Goal: Information Seeking & Learning: Check status

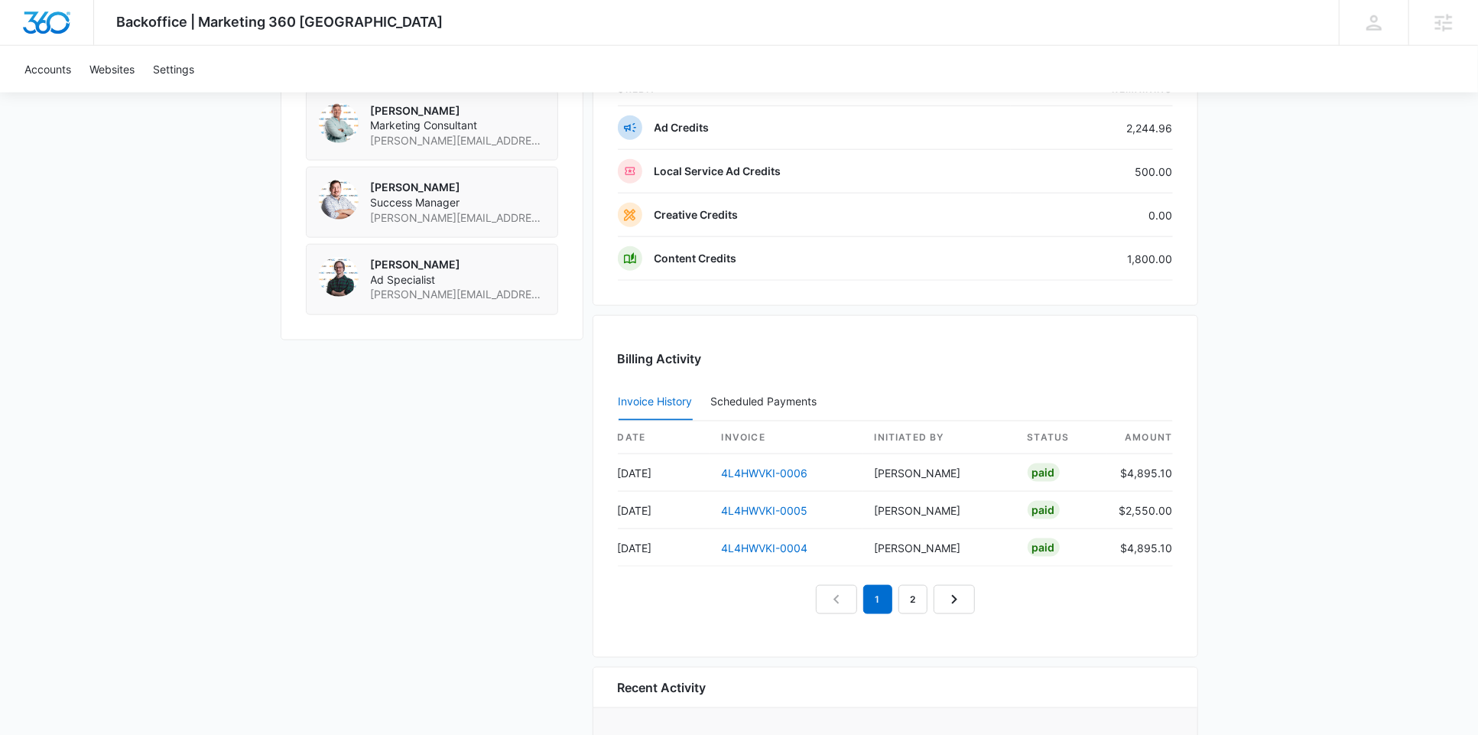
scroll to position [1346, 0]
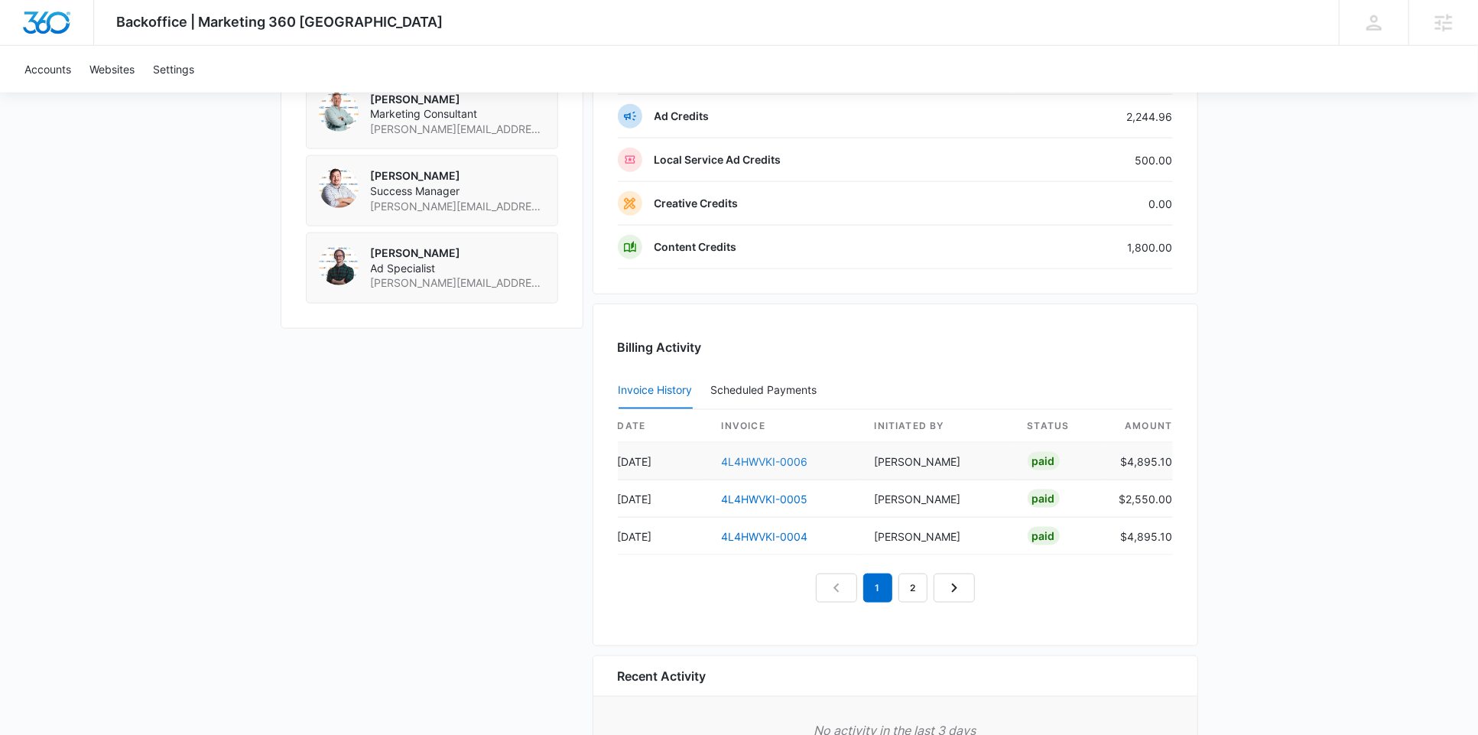
click at [764, 455] on link "4L4HWVKI-0006" at bounding box center [765, 461] width 86 height 13
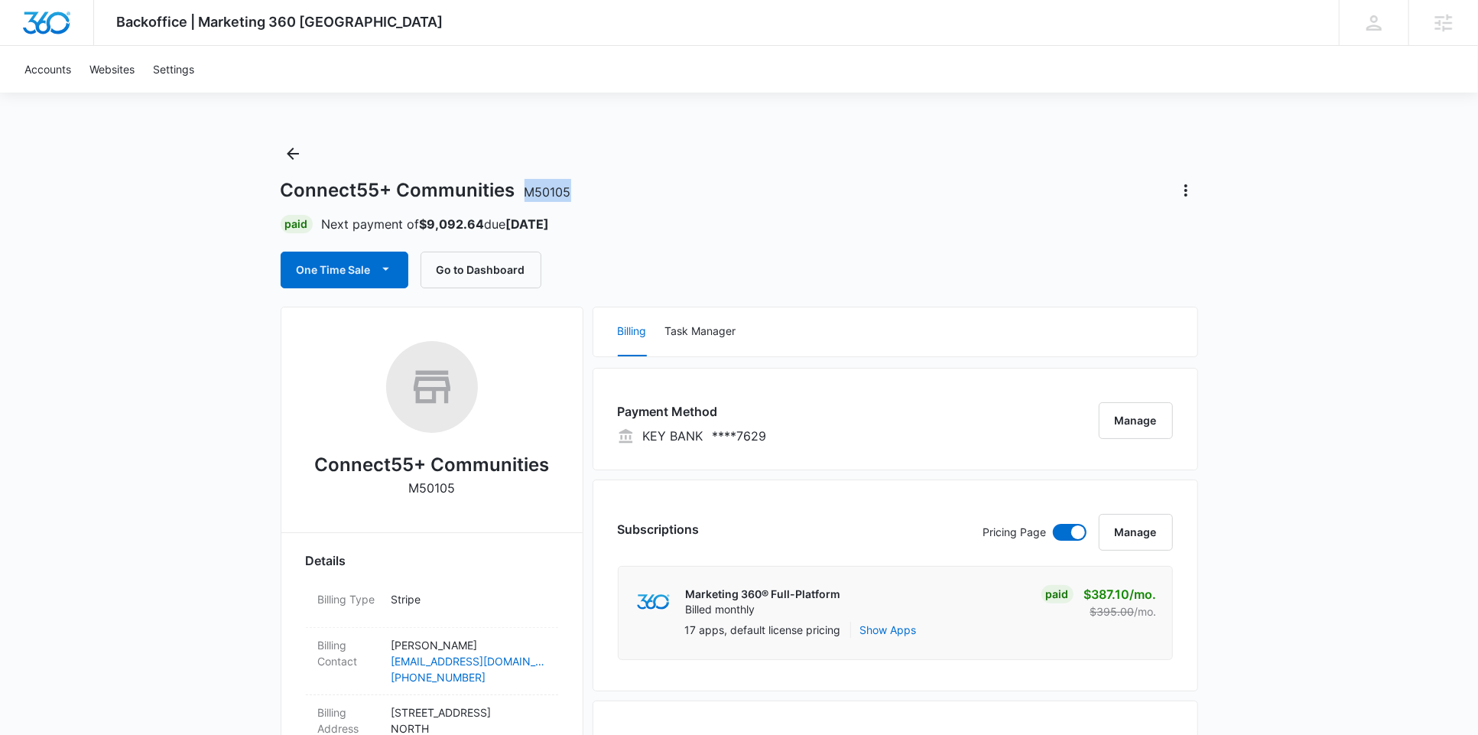
drag, startPoint x: 518, startPoint y: 190, endPoint x: 621, endPoint y: 189, distance: 103.3
click at [621, 189] on div "Connect55+ Communities M50105" at bounding box center [740, 190] width 918 height 24
copy span "M50105"
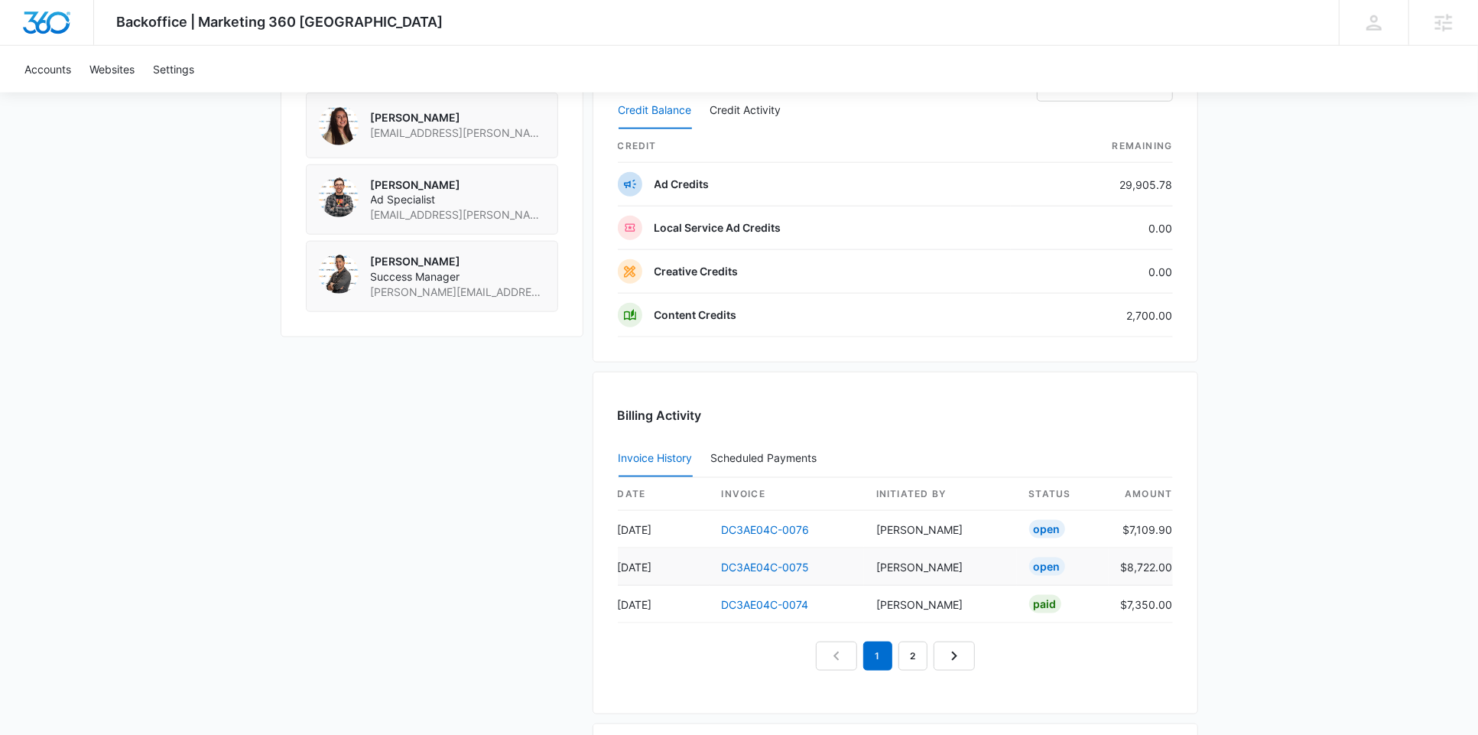
scroll to position [1291, 0]
click at [766, 609] on link "DC3AE04C-0074" at bounding box center [765, 602] width 87 height 13
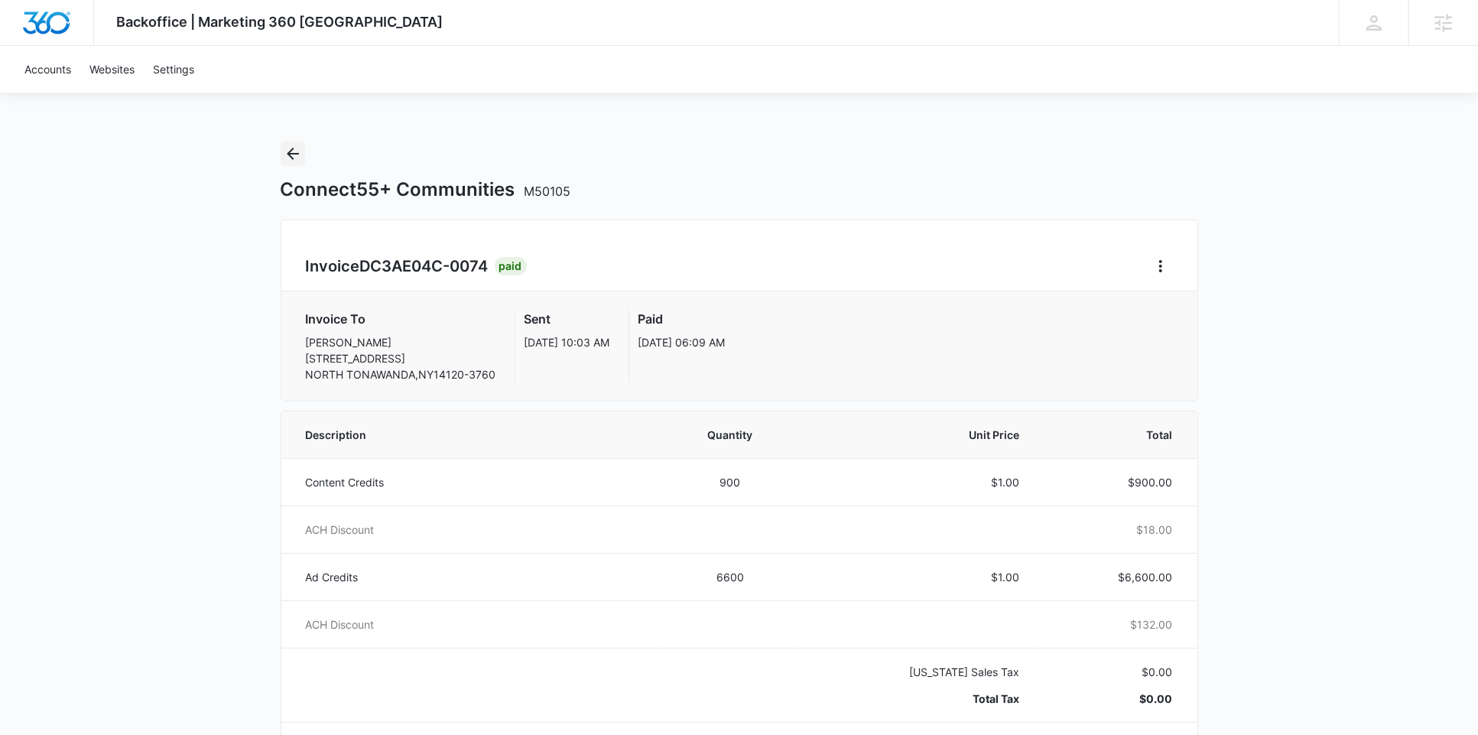
click at [297, 154] on icon "Back" at bounding box center [293, 154] width 12 height 12
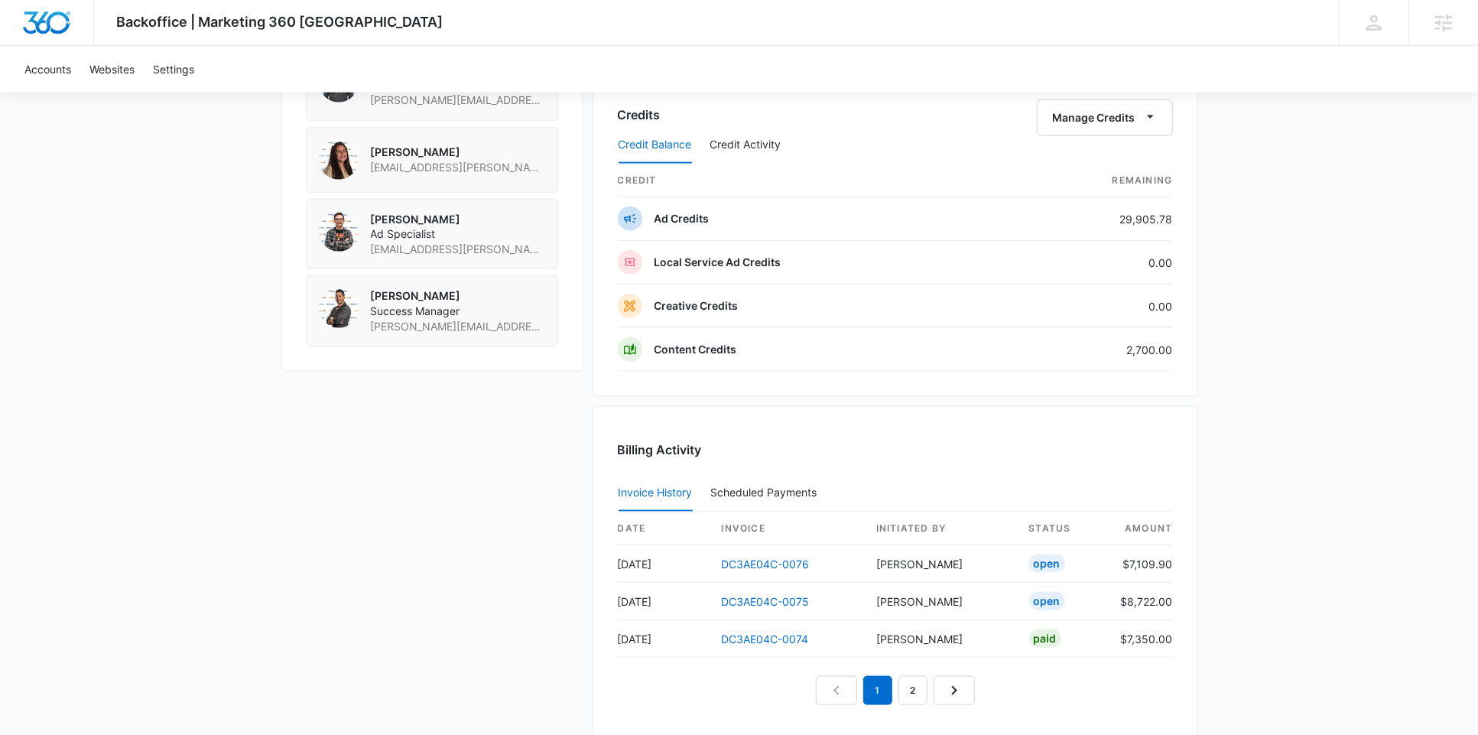
scroll to position [1263, 0]
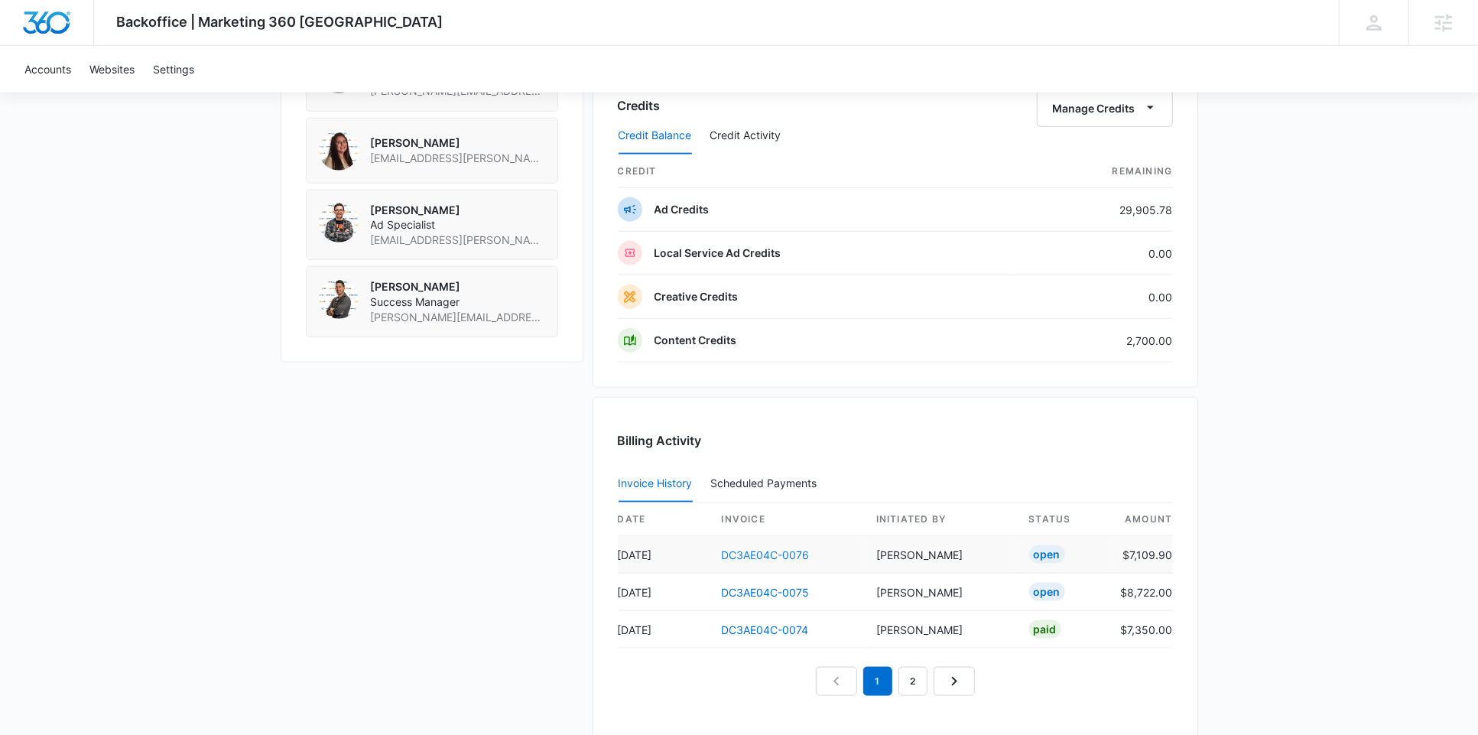
click at [786, 561] on link "DC3AE04C-0076" at bounding box center [766, 554] width 88 height 13
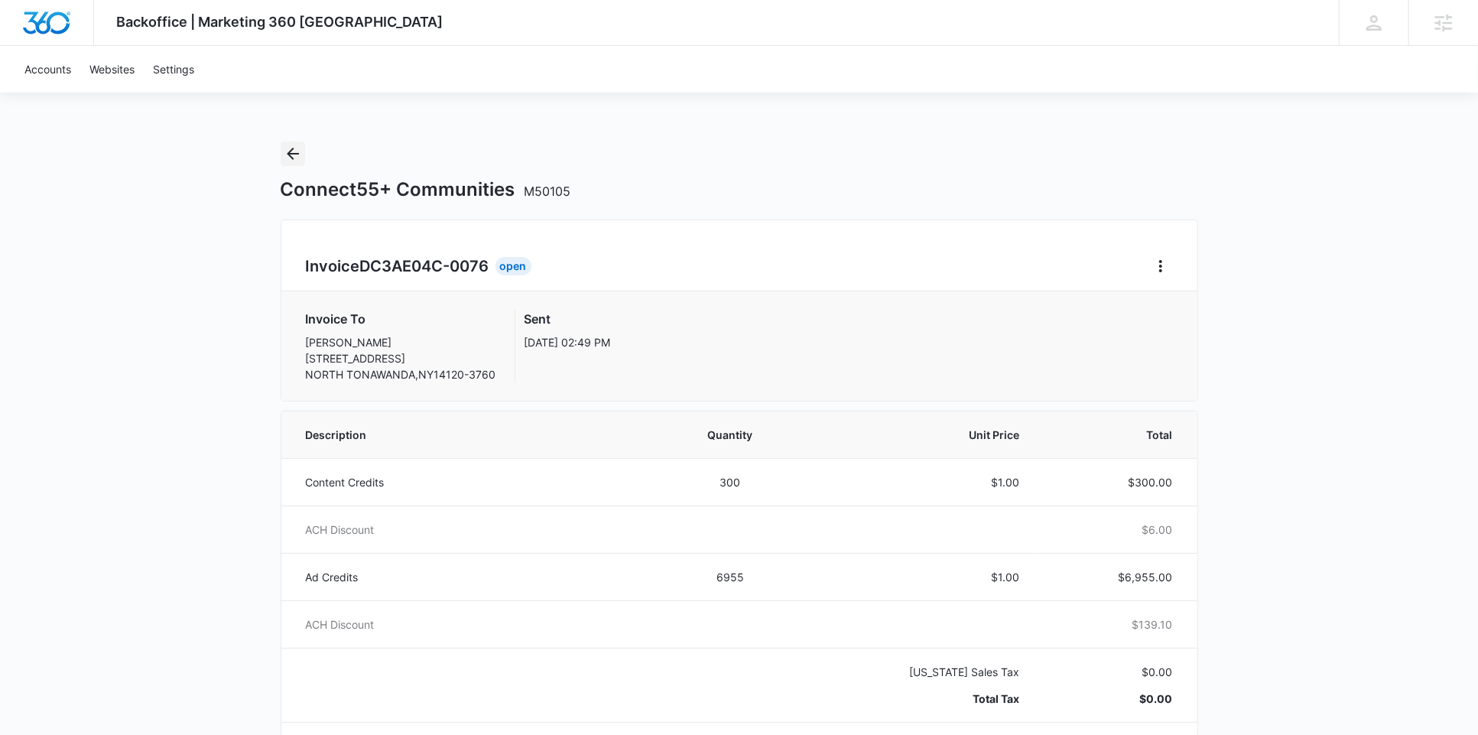
click at [298, 162] on icon "Back" at bounding box center [293, 154] width 18 height 18
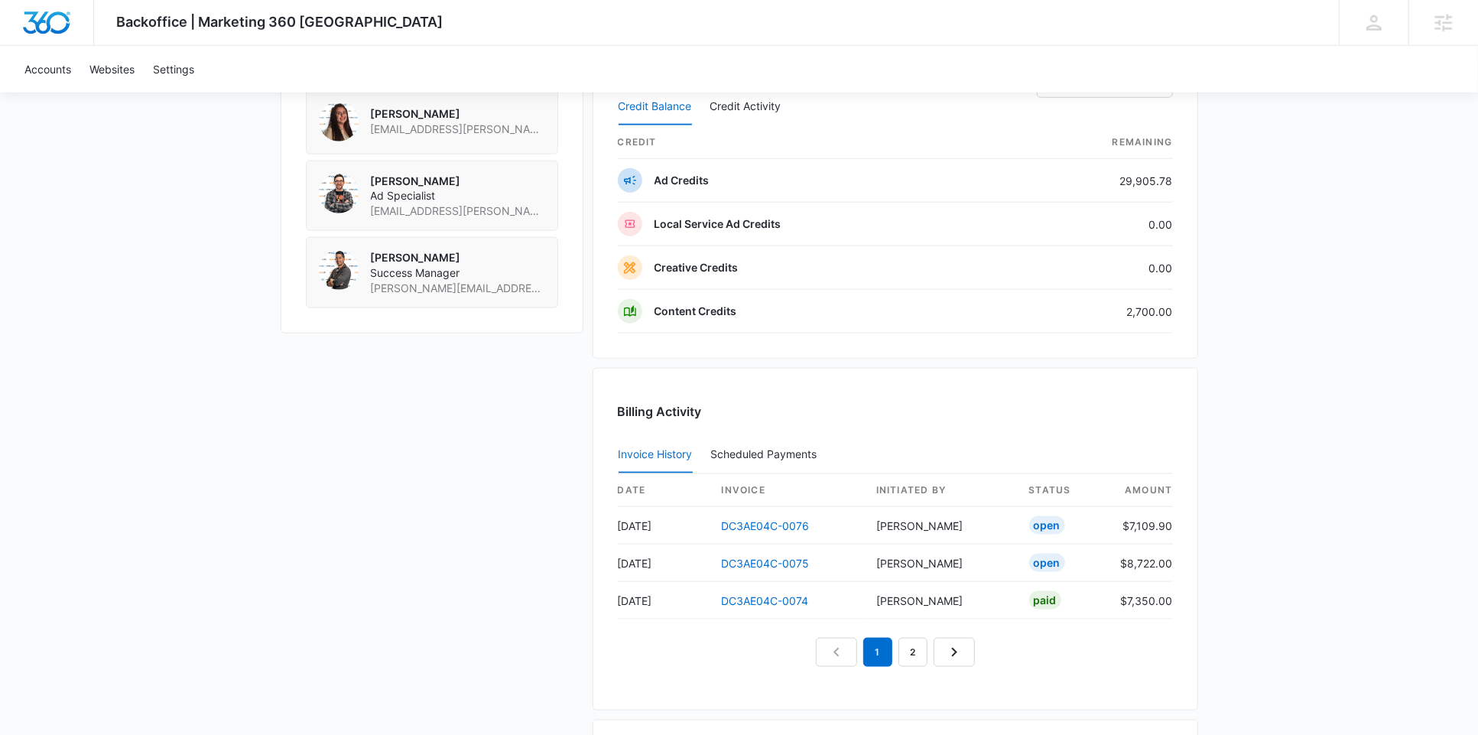
scroll to position [1294, 0]
click at [765, 564] on link "DC3AE04C-0075" at bounding box center [766, 561] width 88 height 13
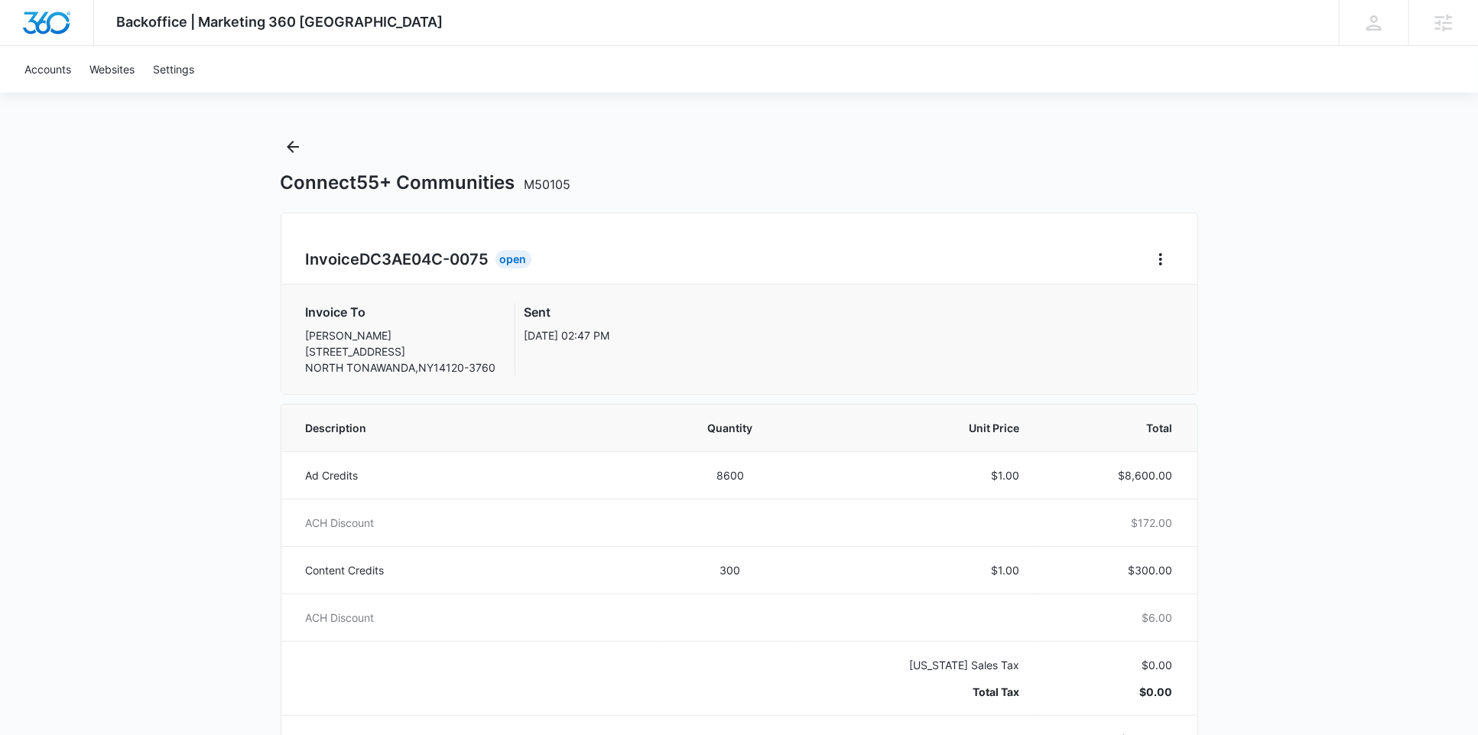
scroll to position [1, 0]
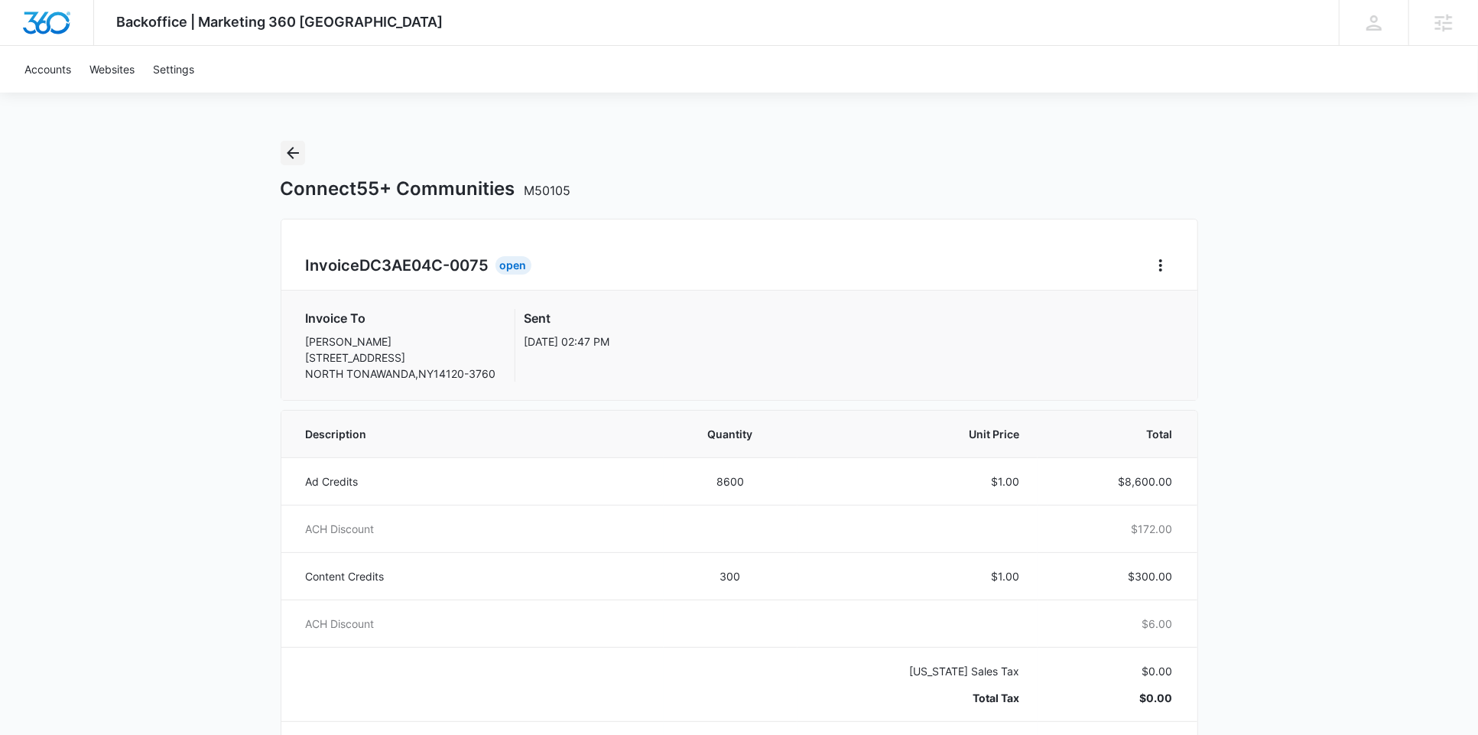
click at [281, 155] on button "Back" at bounding box center [293, 153] width 24 height 24
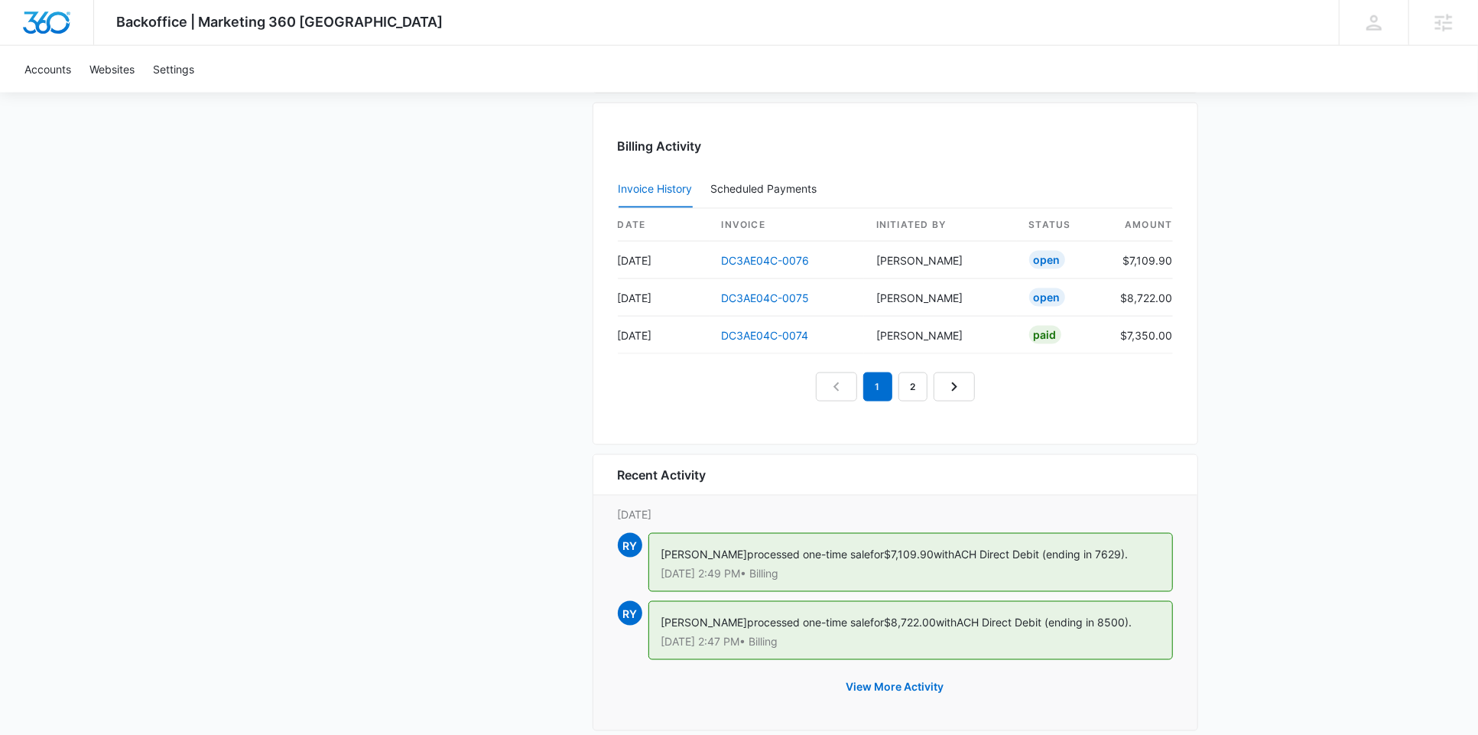
scroll to position [1583, 0]
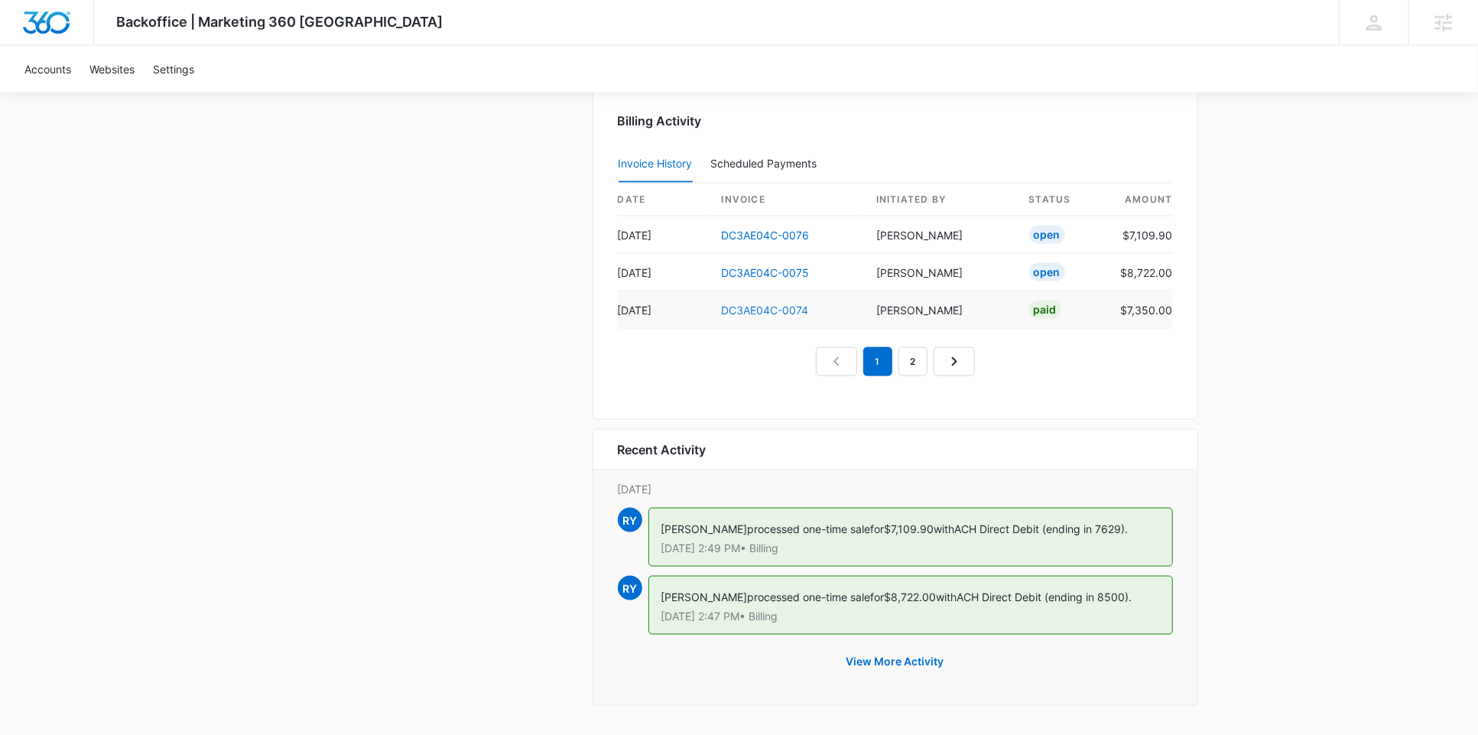
click at [750, 317] on link "DC3AE04C-0074" at bounding box center [765, 310] width 87 height 13
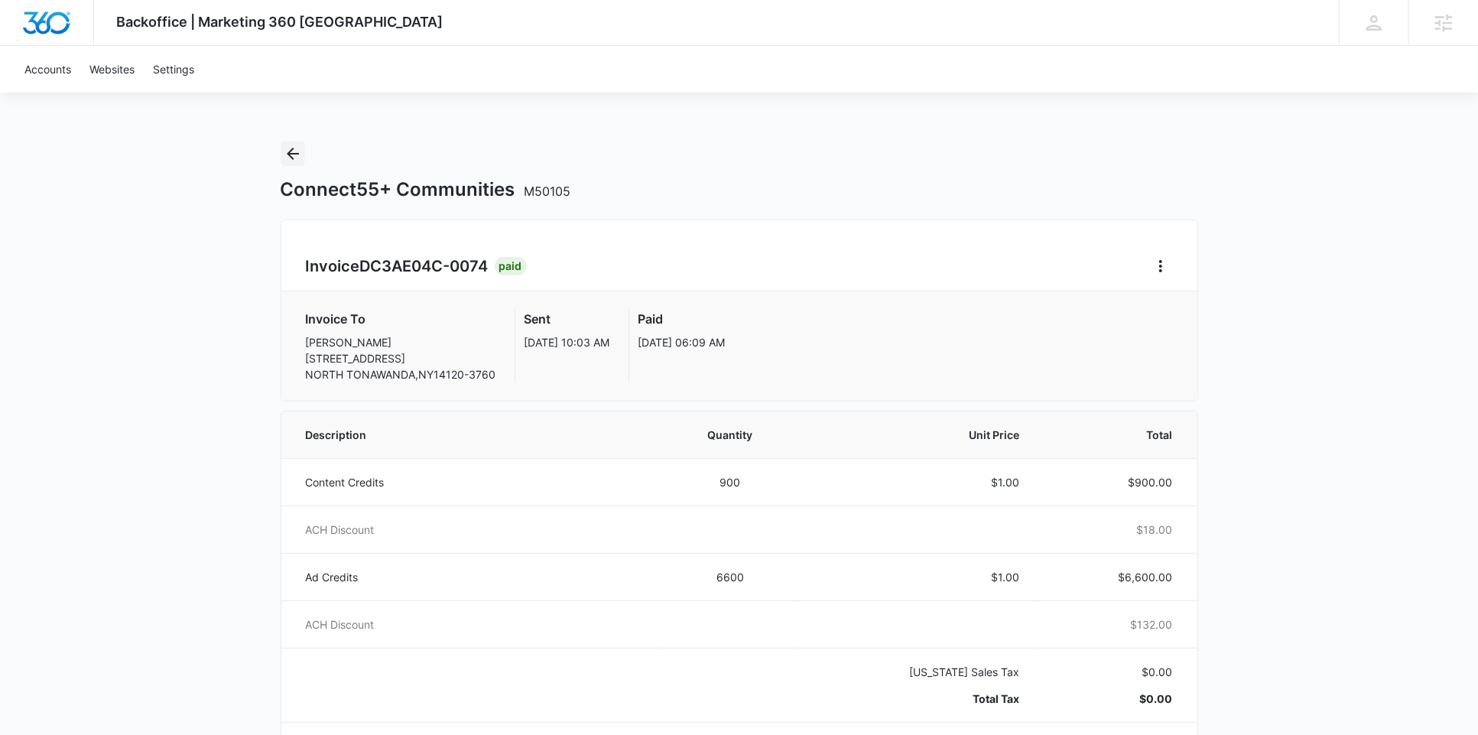
click at [294, 161] on icon "Back" at bounding box center [293, 154] width 18 height 18
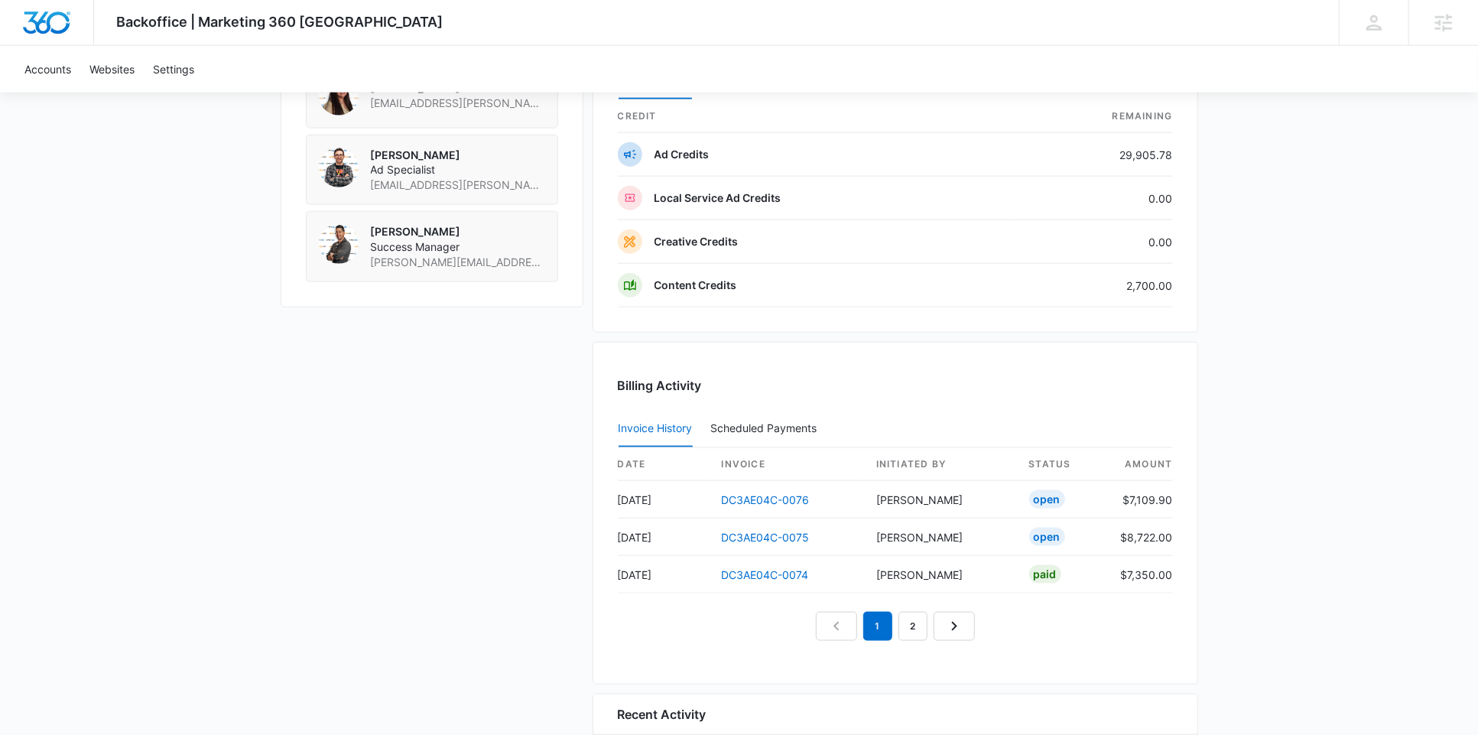
scroll to position [1329, 0]
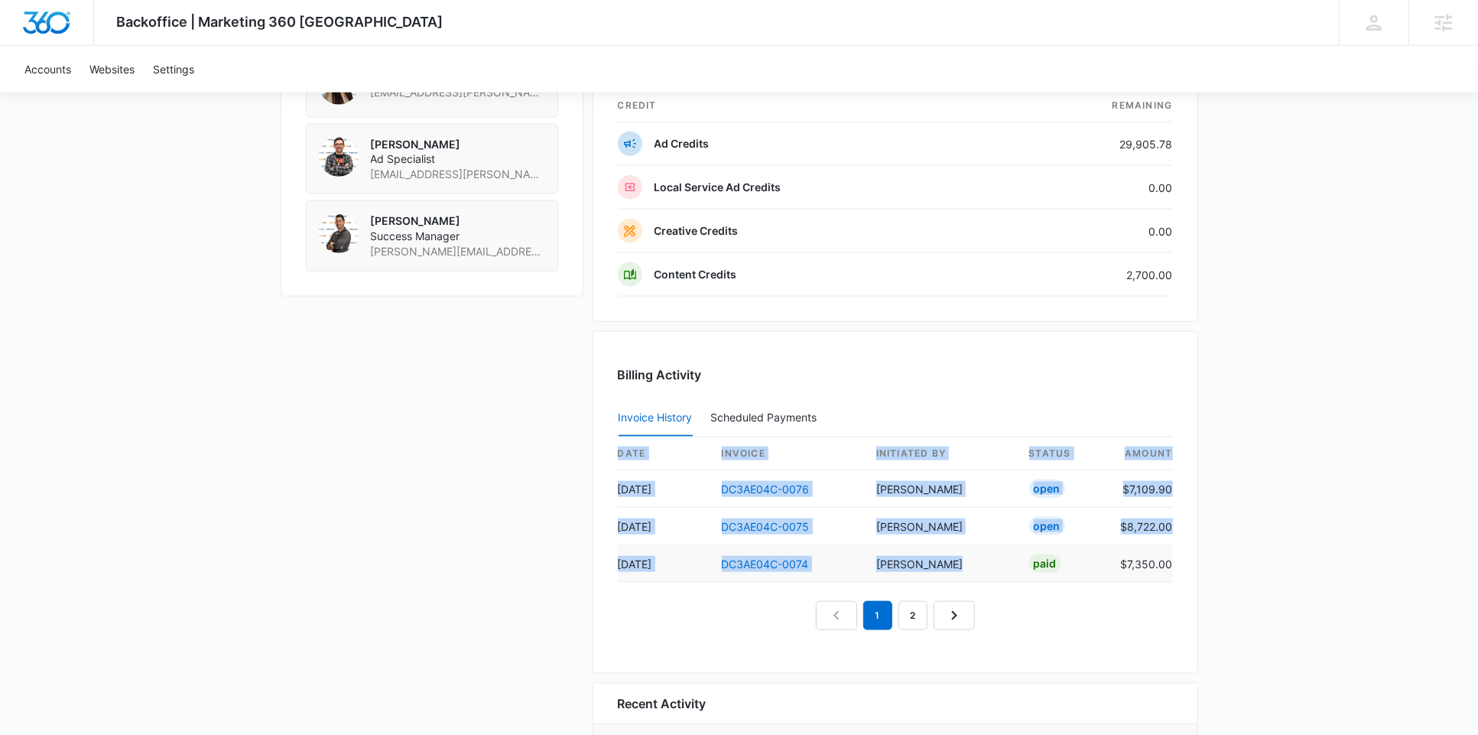
drag, startPoint x: 607, startPoint y: 576, endPoint x: 963, endPoint y: 578, distance: 355.7
click at [963, 578] on div "Billing Activity Invoice History Scheduled Payments 0 date invoice Initiated By…" at bounding box center [896, 502] width 606 height 343
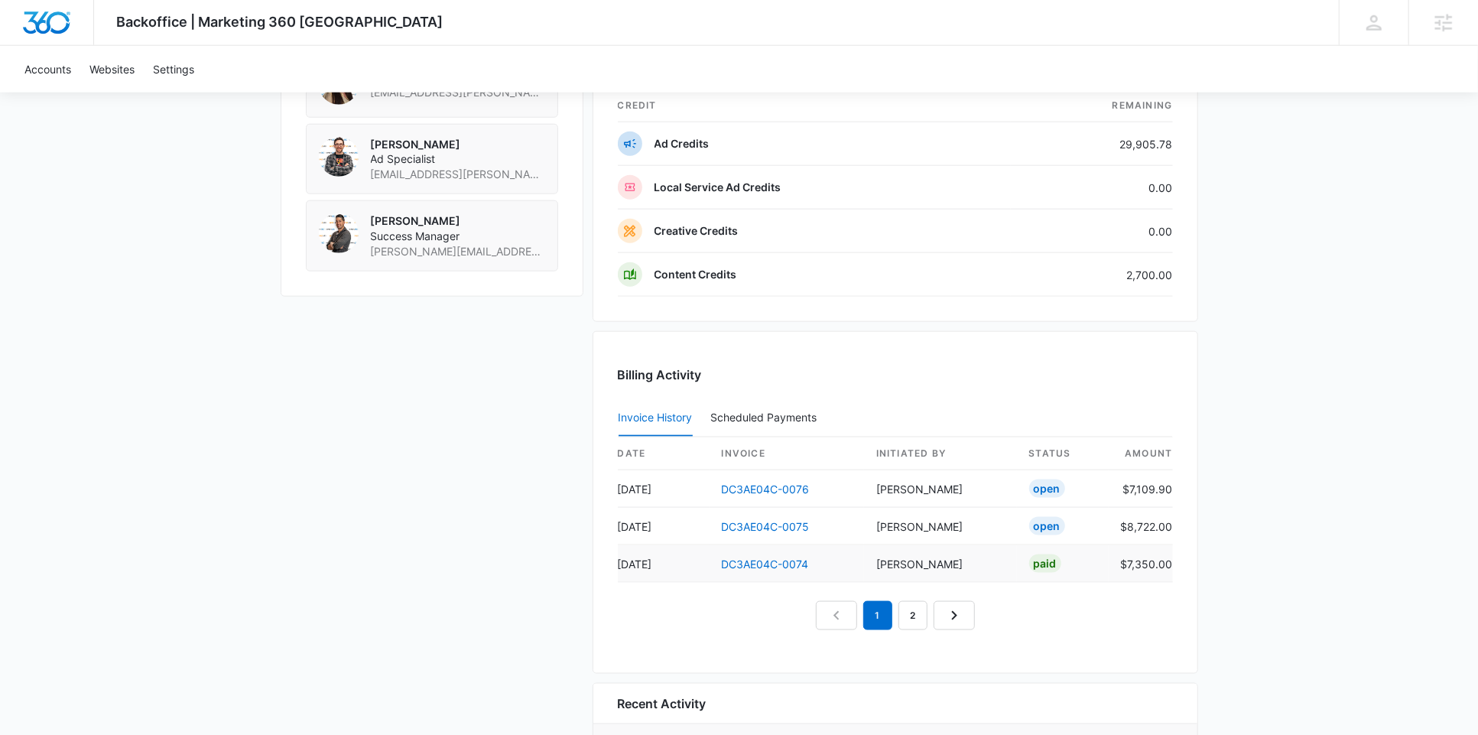
click at [1019, 571] on td "Paid" at bounding box center [1063, 563] width 92 height 37
click at [771, 571] on link "DC3AE04C-0074" at bounding box center [765, 564] width 87 height 13
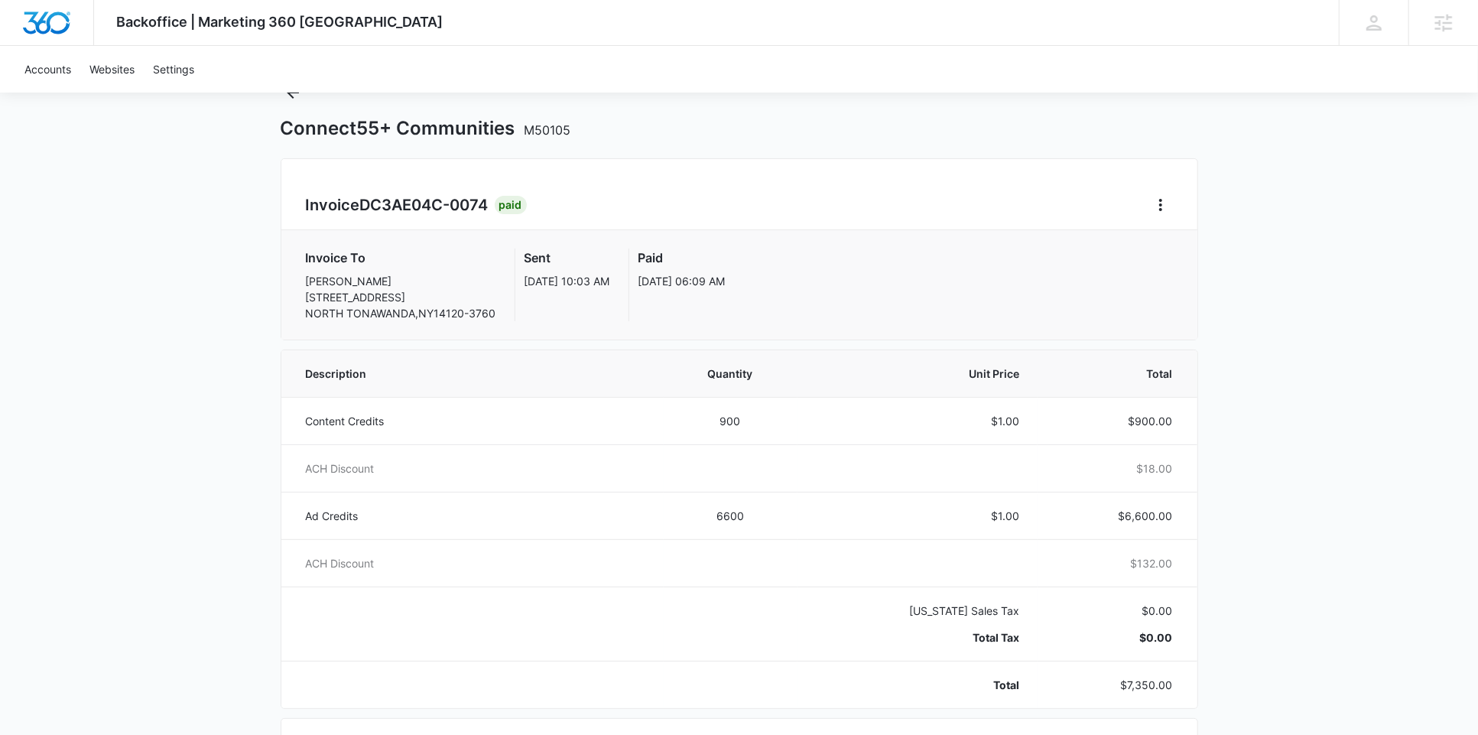
scroll to position [60, 0]
drag, startPoint x: 704, startPoint y: 428, endPoint x: 755, endPoint y: 428, distance: 51.2
click at [755, 428] on td "900" at bounding box center [731, 421] width 134 height 47
click at [291, 96] on icon "Back" at bounding box center [293, 94] width 18 height 18
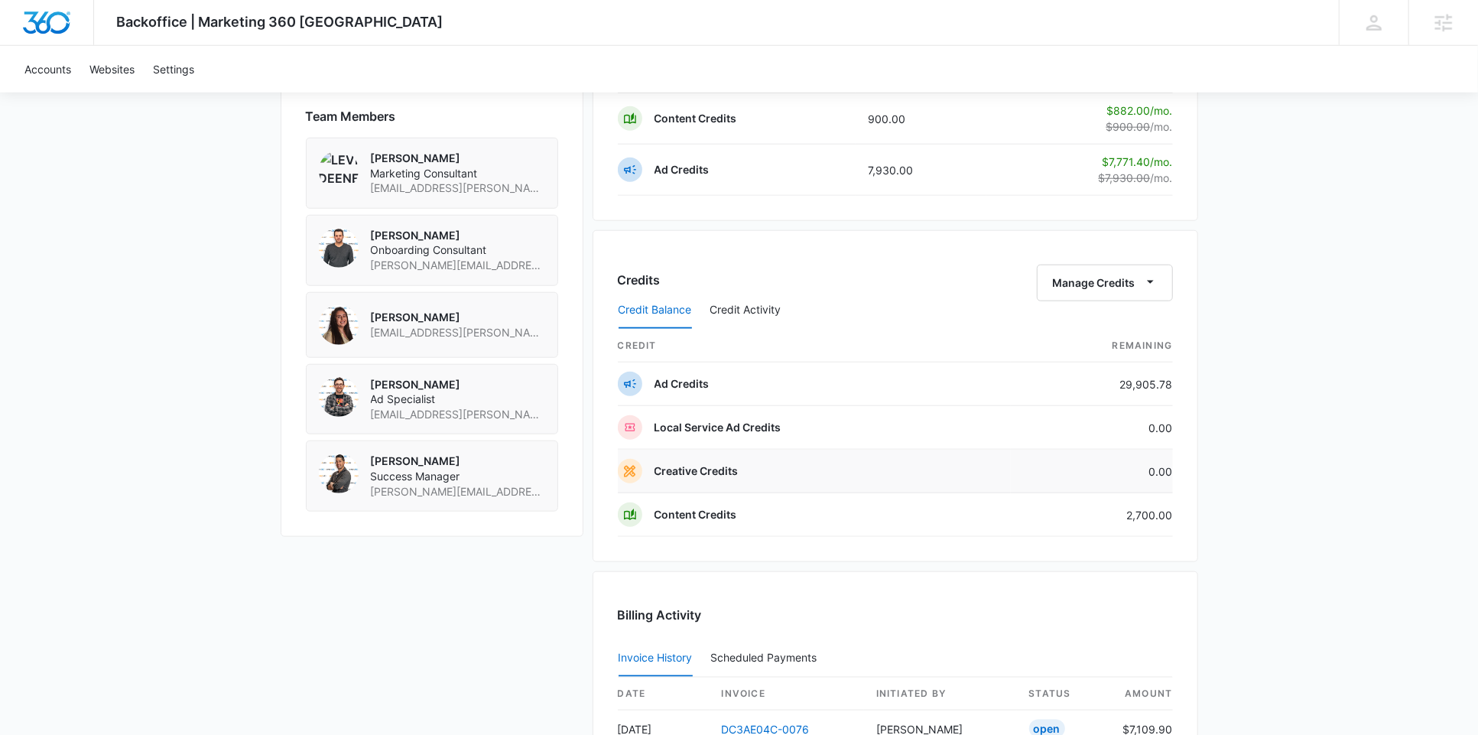
scroll to position [615, 0]
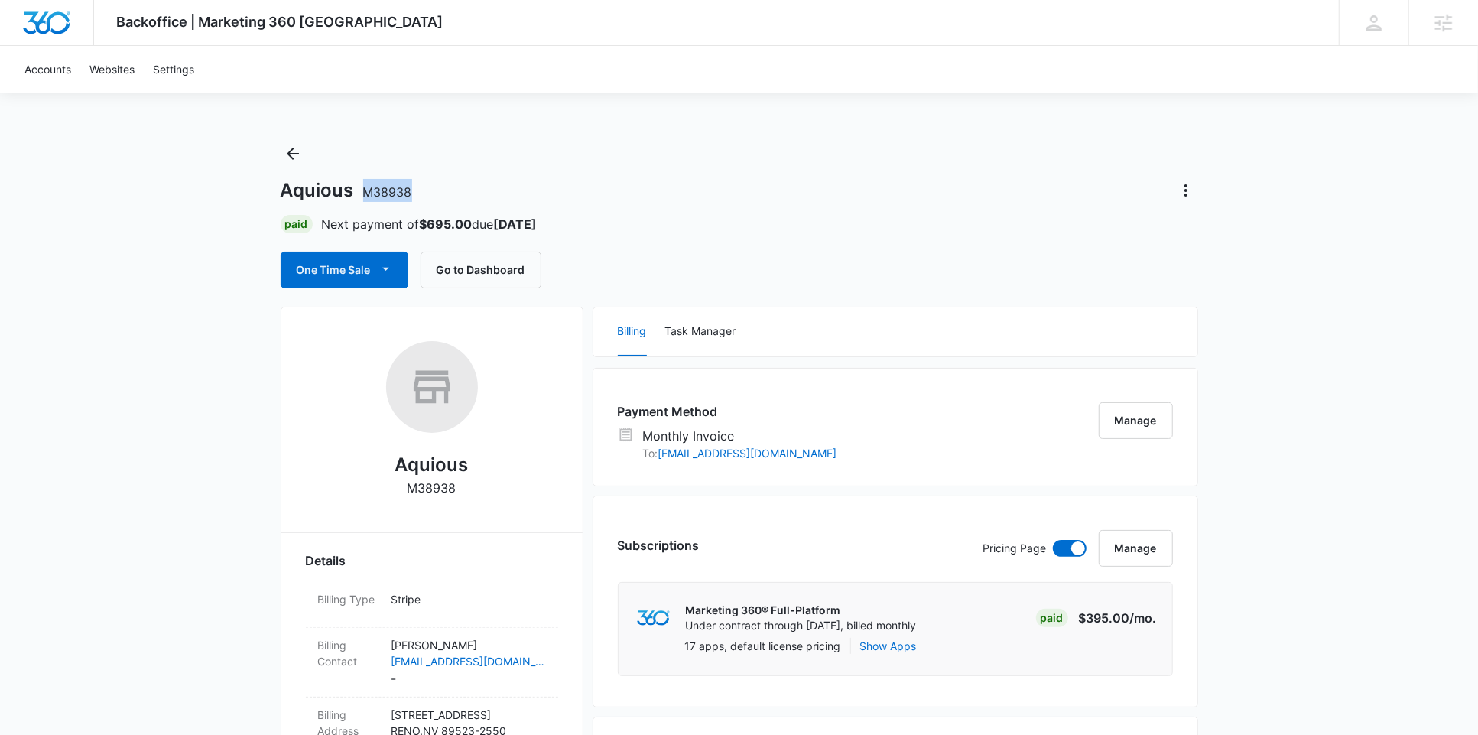
drag, startPoint x: 369, startPoint y: 190, endPoint x: 428, endPoint y: 189, distance: 59.7
click at [429, 189] on div "Aquious M38938" at bounding box center [740, 190] width 918 height 24
copy span "M38938"
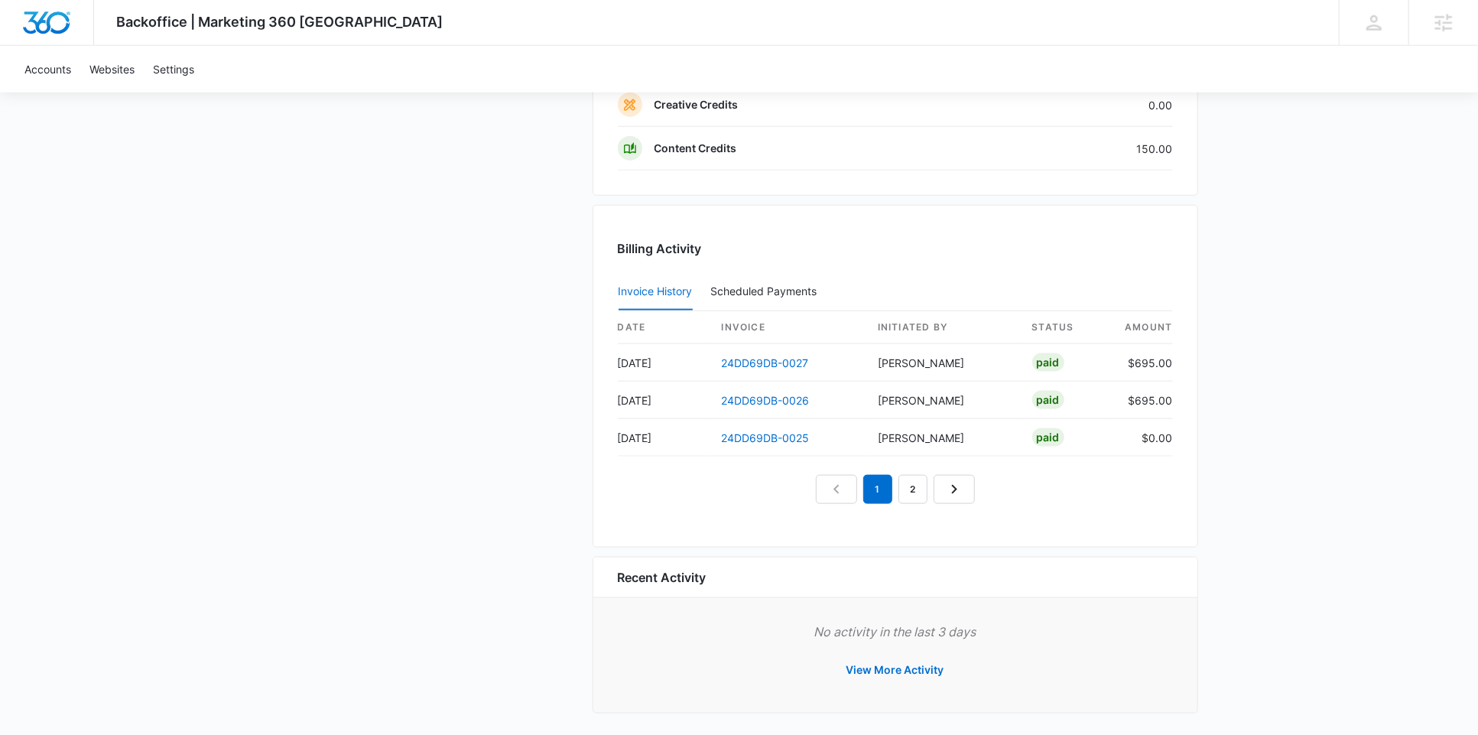
scroll to position [1322, 0]
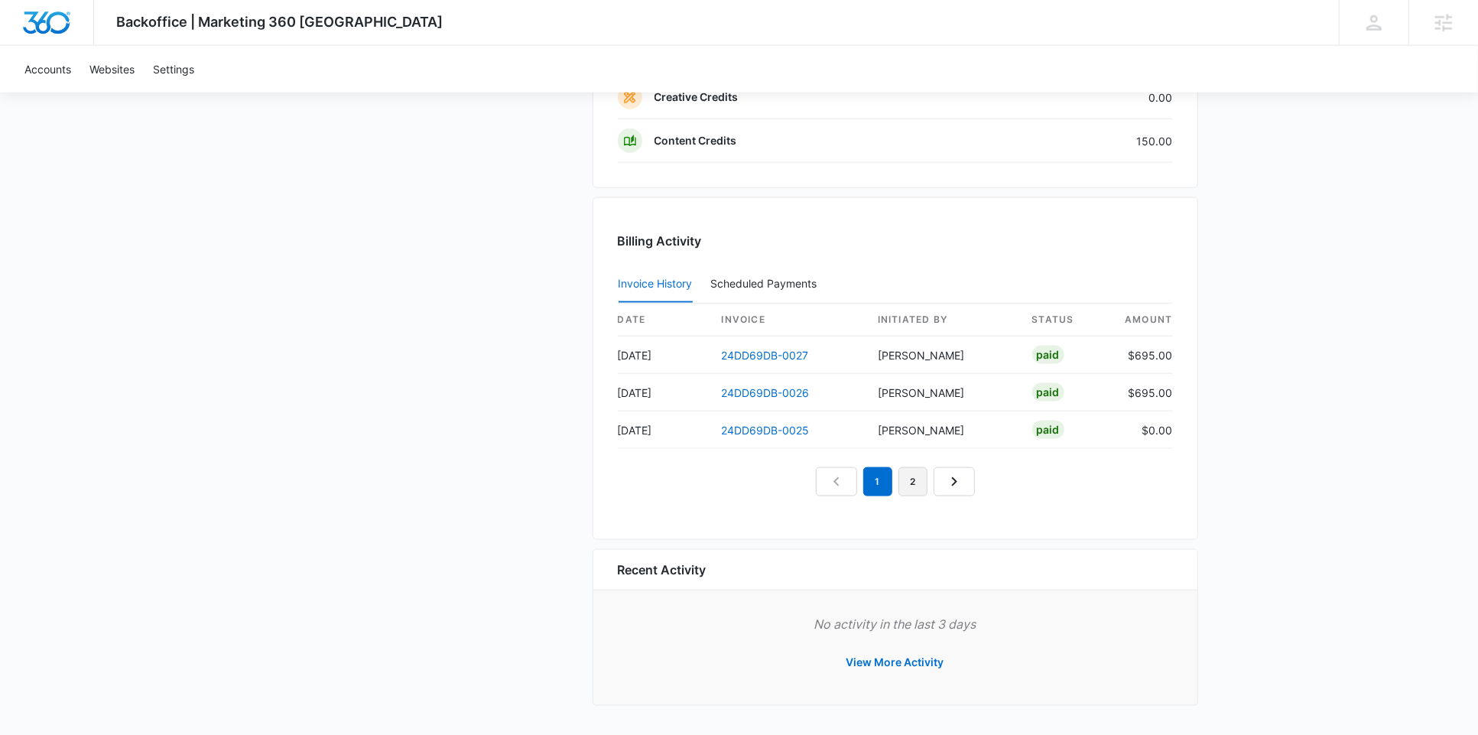
click at [910, 480] on link "2" at bounding box center [913, 481] width 29 height 29
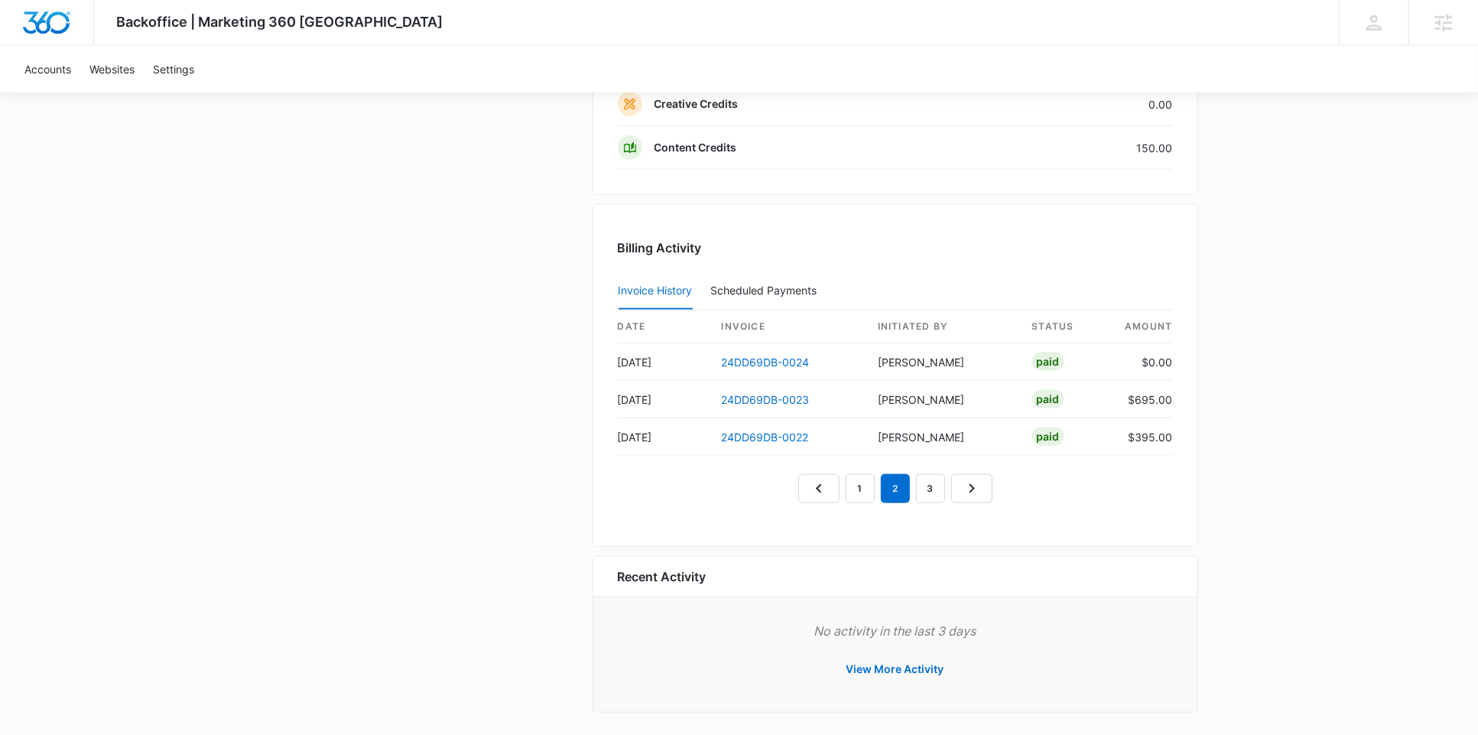
scroll to position [1349, 0]
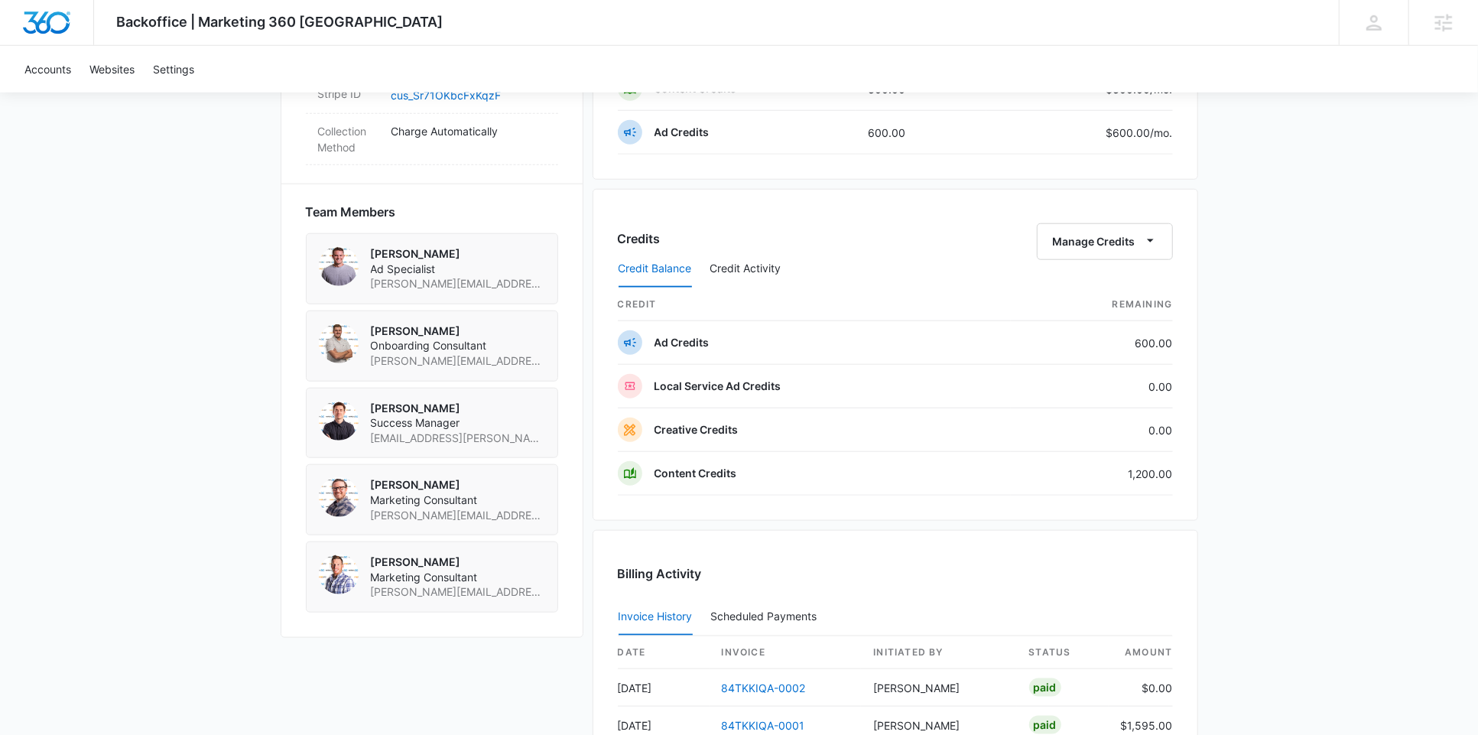
scroll to position [1044, 0]
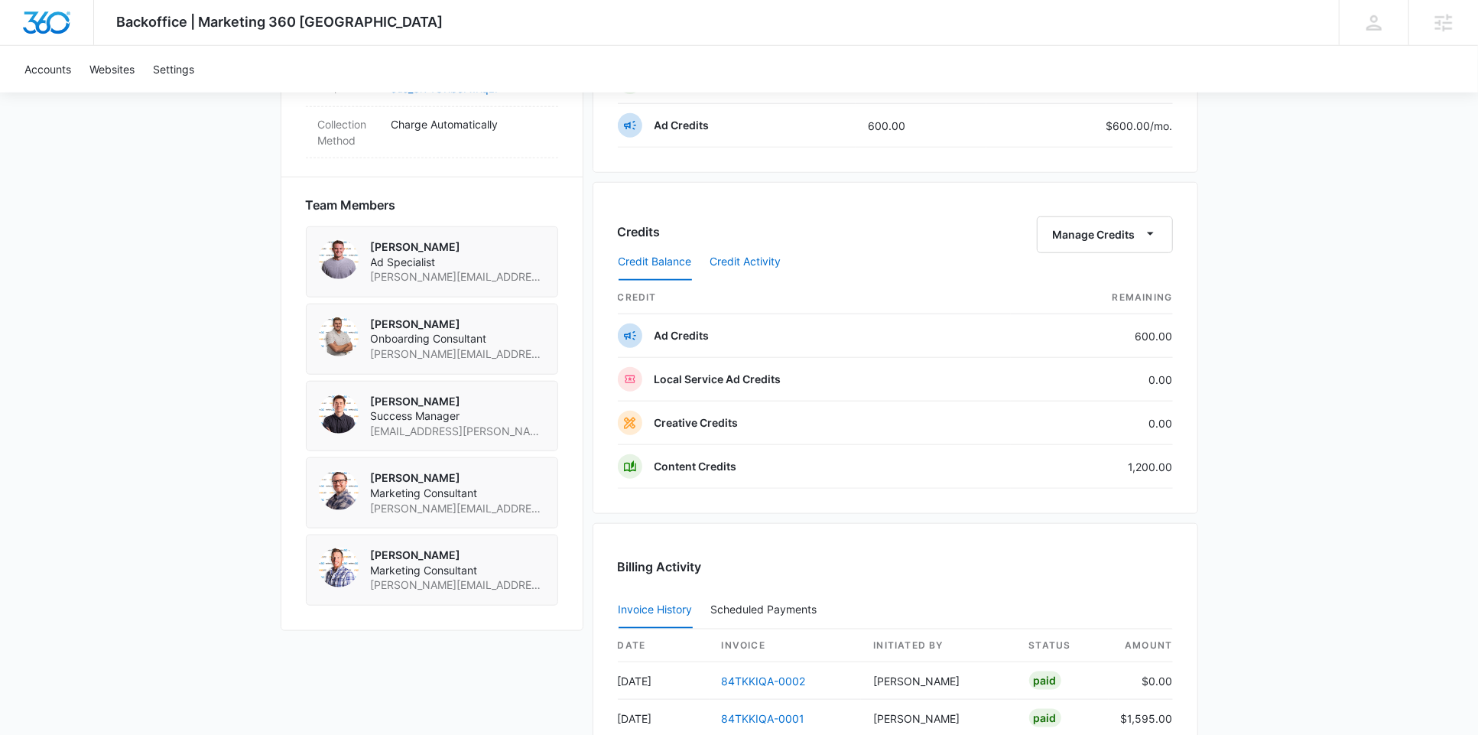
click at [740, 255] on button "Credit Activity" at bounding box center [746, 262] width 71 height 37
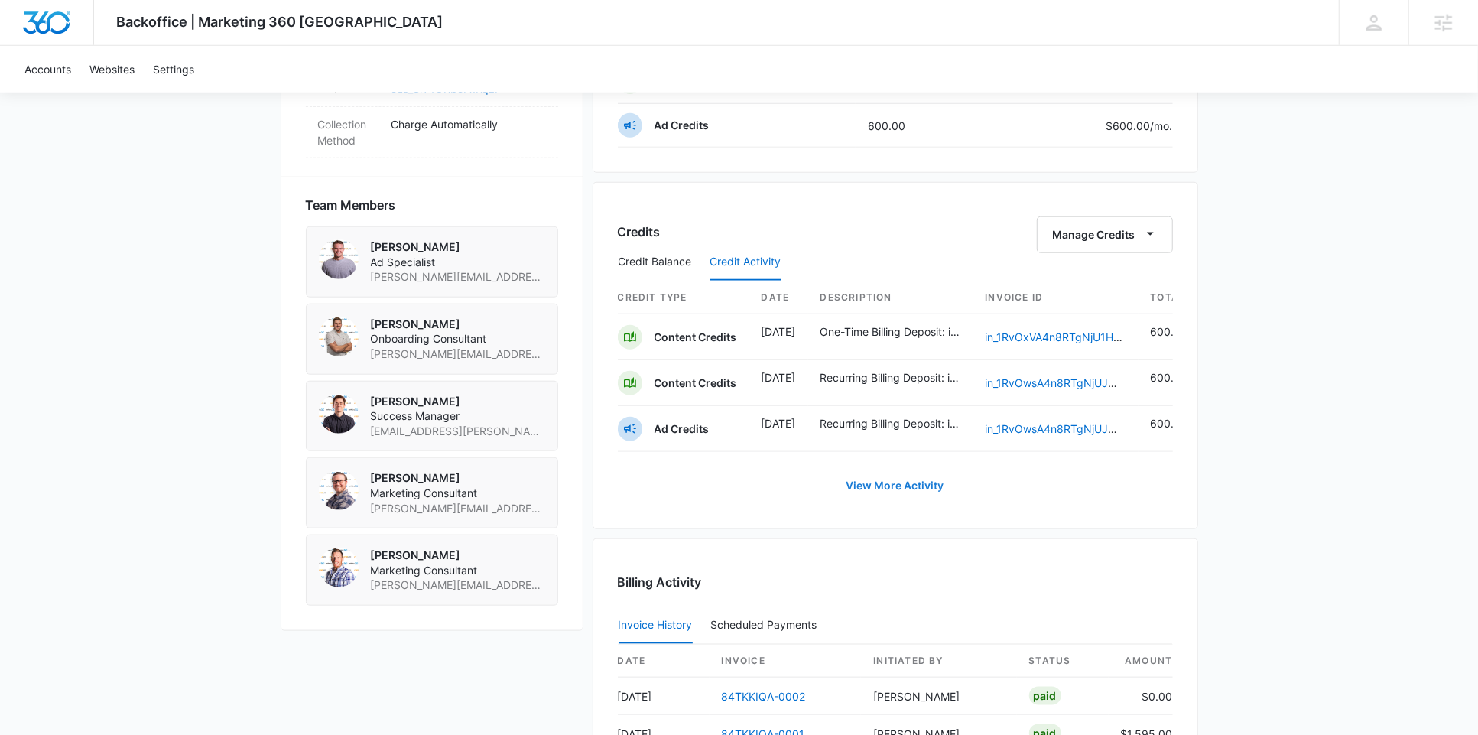
click at [873, 480] on button "View More Activity" at bounding box center [895, 485] width 128 height 37
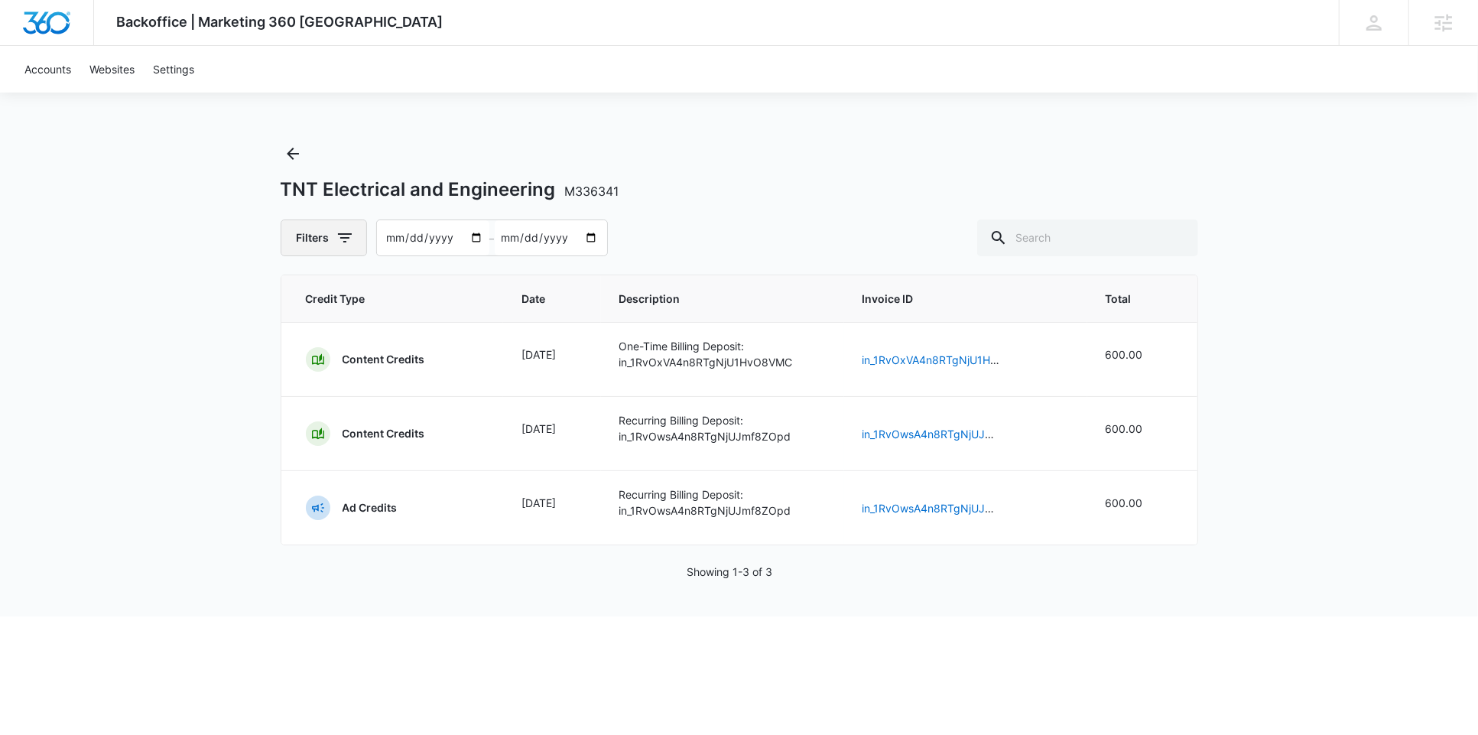
click at [349, 229] on icon "button" at bounding box center [345, 238] width 18 height 18
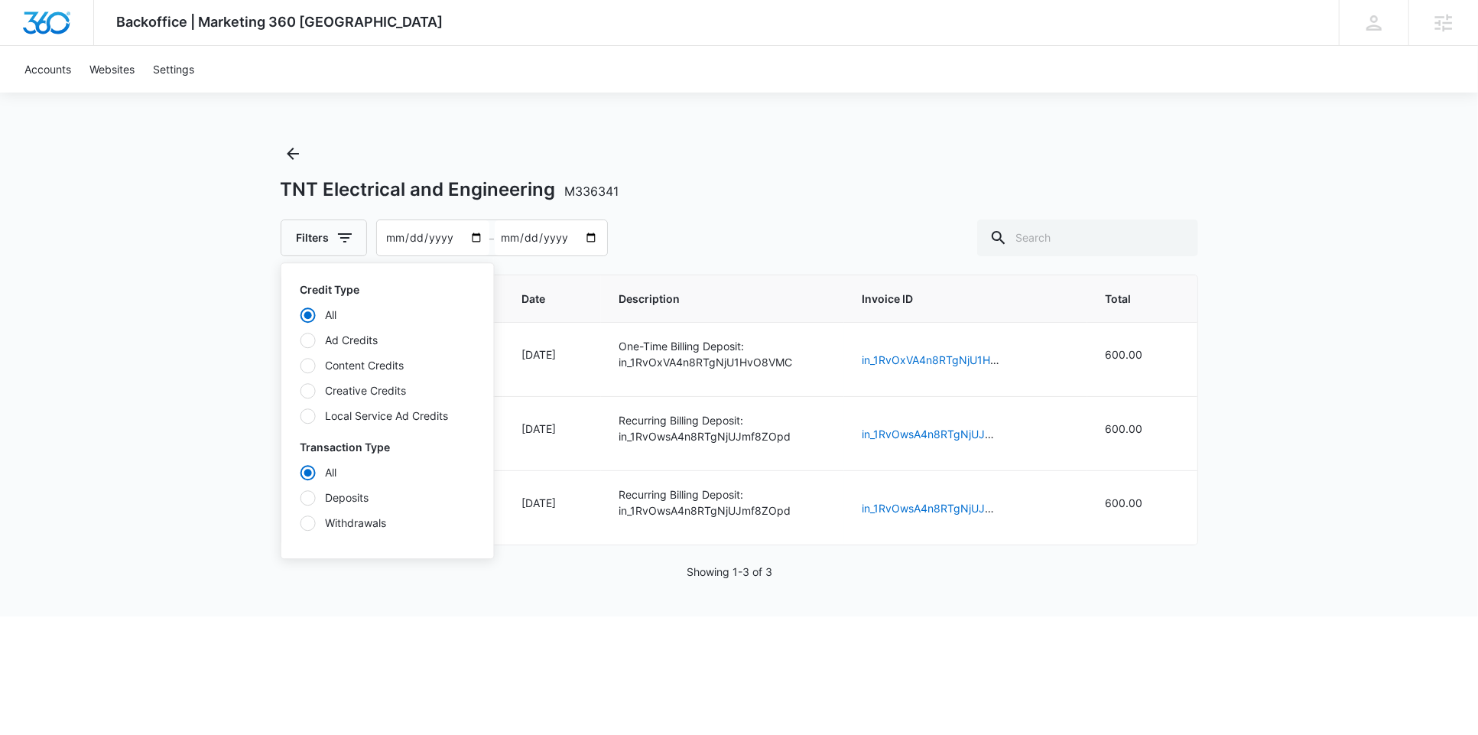
click at [355, 341] on label "Ad Credits" at bounding box center [388, 340] width 176 height 16
click at [301, 340] on input "Ad Credits" at bounding box center [300, 340] width 1 height 1
radio input "false"
radio input "true"
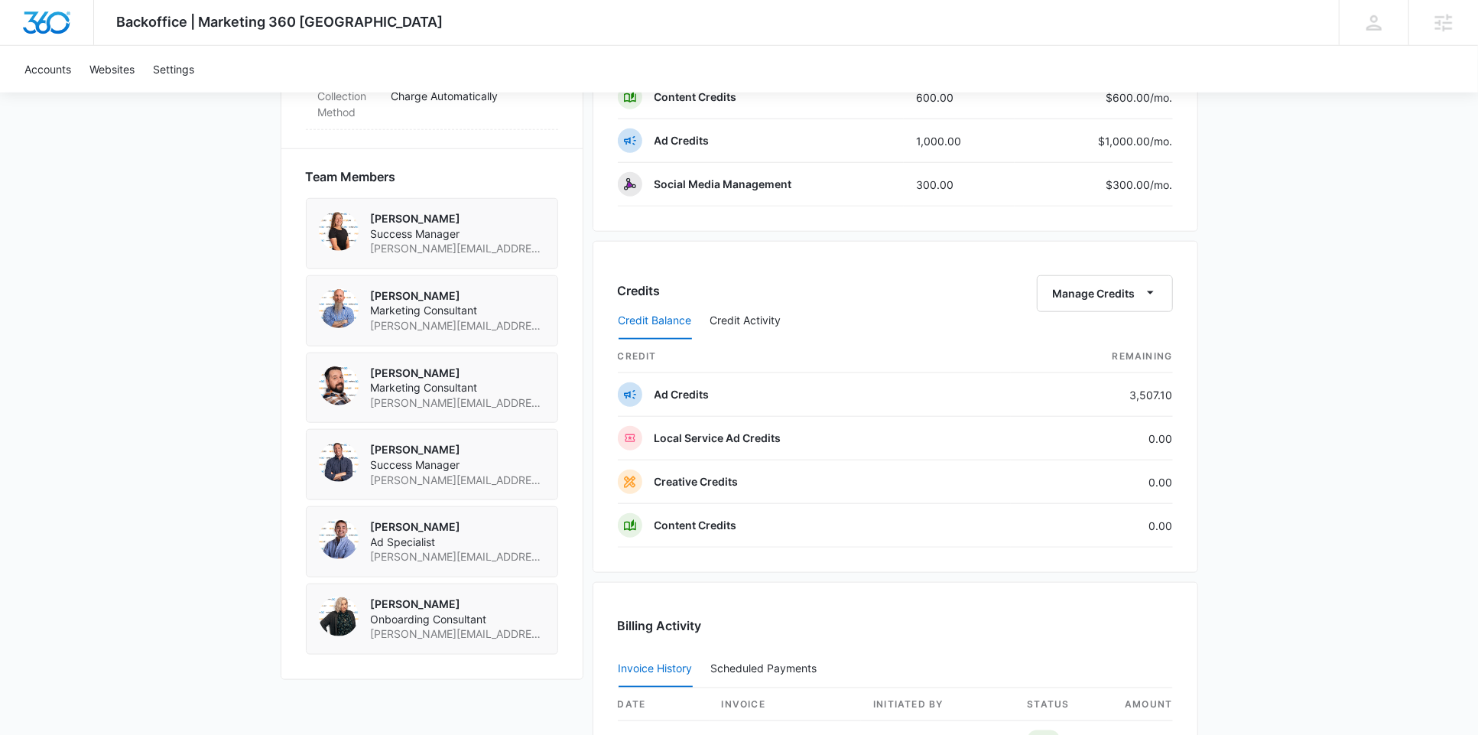
scroll to position [1075, 0]
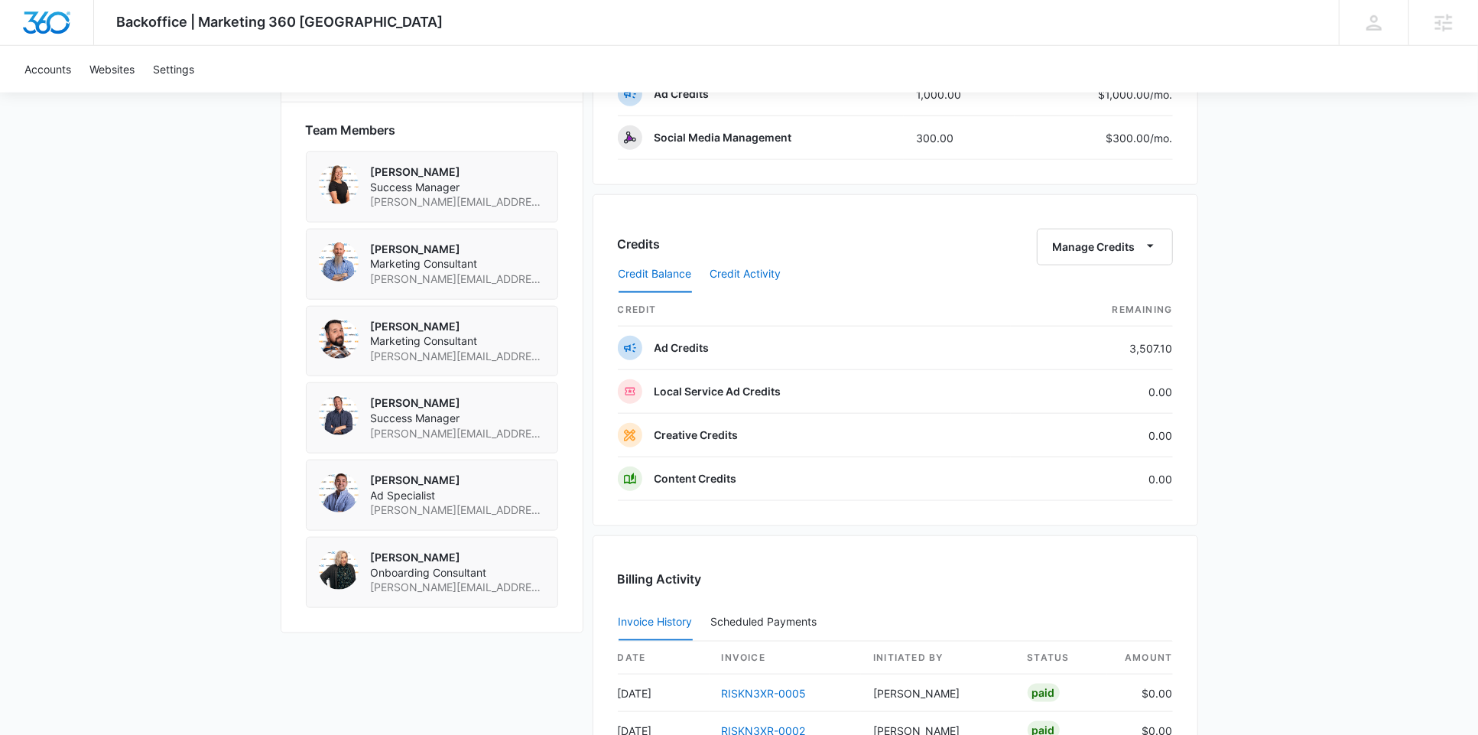
click at [756, 266] on button "Credit Activity" at bounding box center [746, 274] width 71 height 37
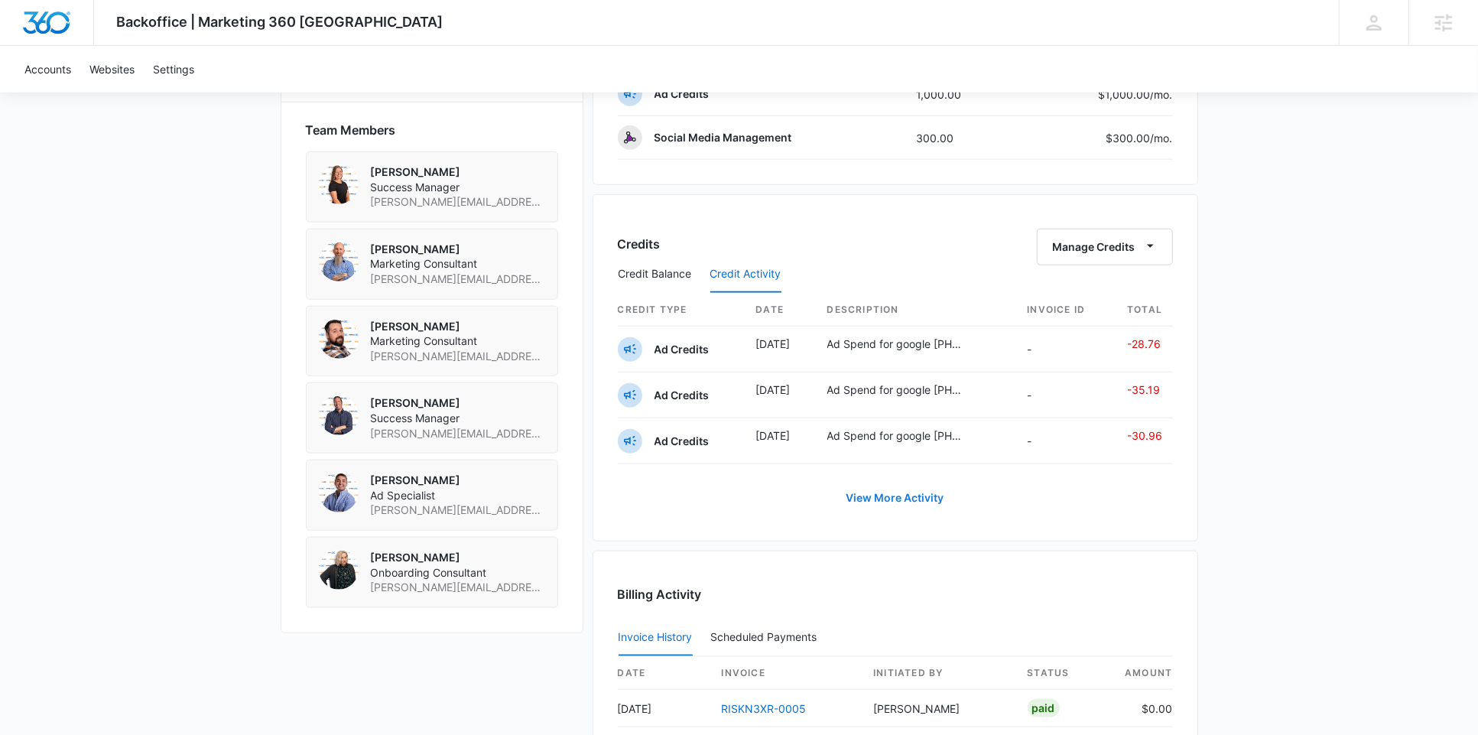
click at [876, 497] on button "View More Activity" at bounding box center [895, 498] width 128 height 37
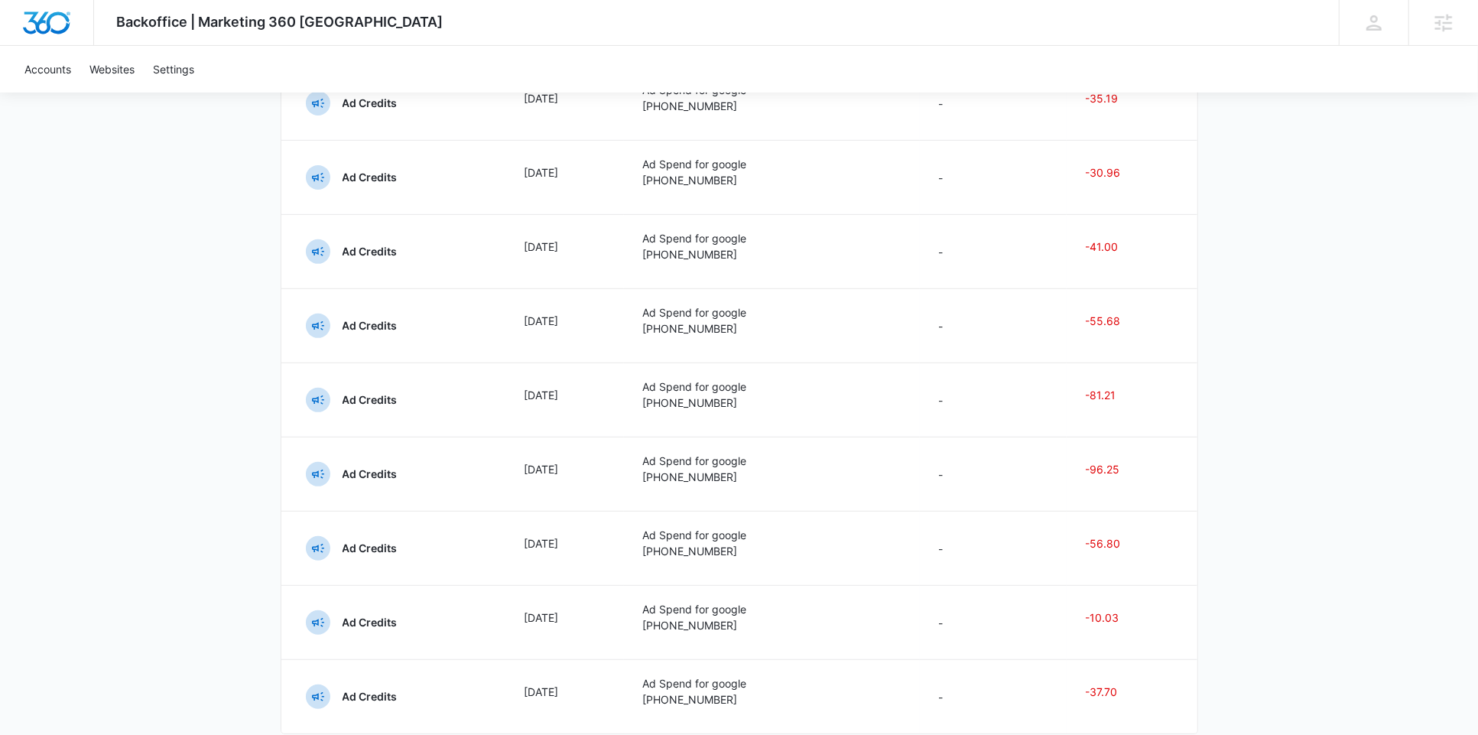
scroll to position [410, 0]
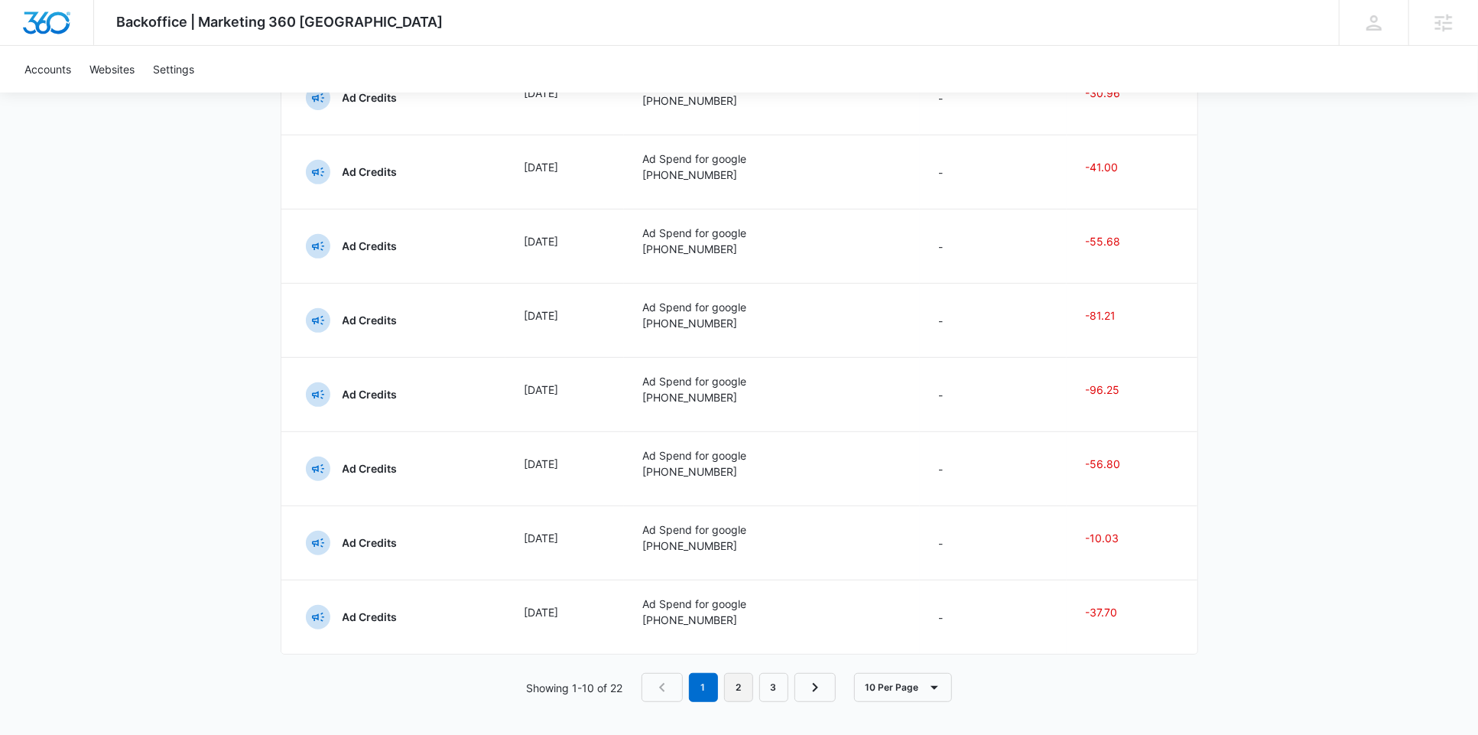
click at [741, 685] on link "2" at bounding box center [738, 687] width 29 height 29
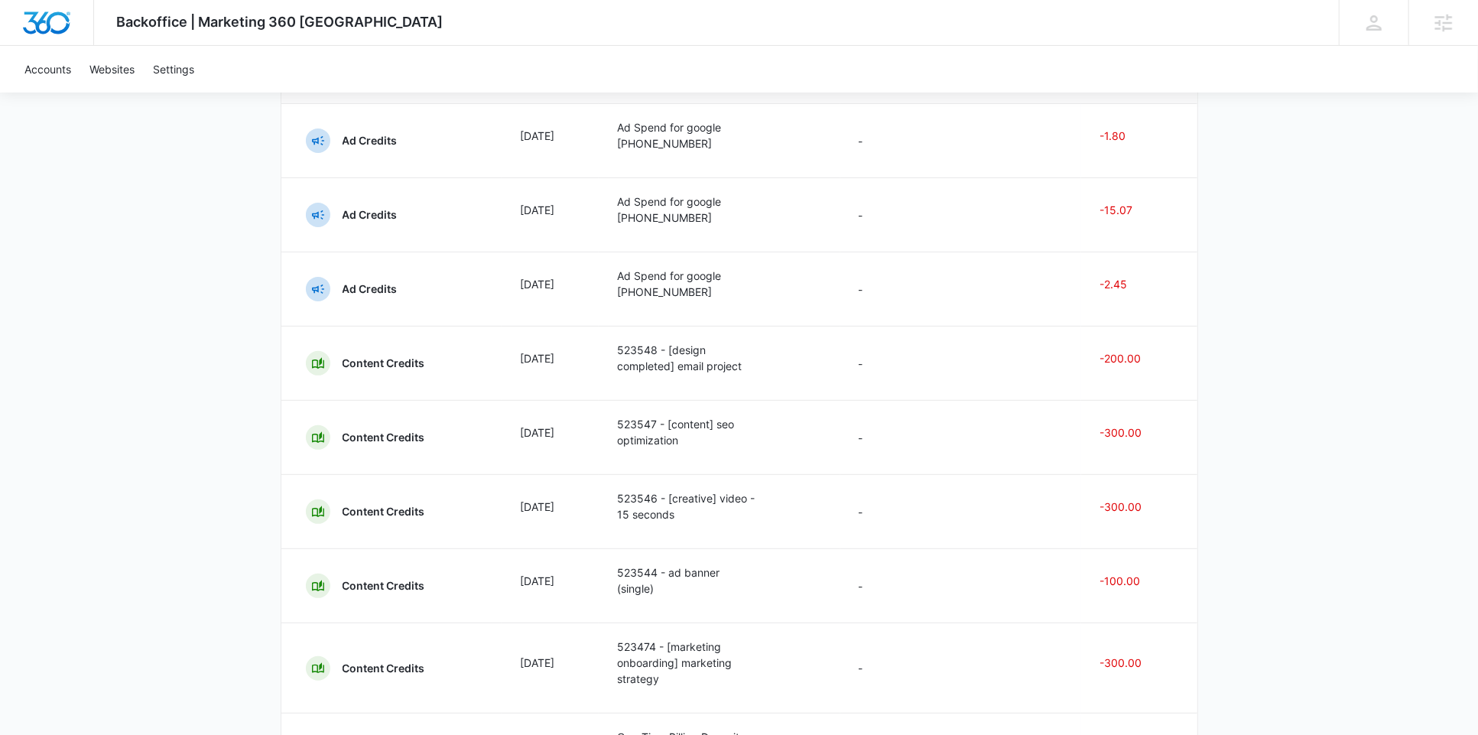
scroll to position [427, 0]
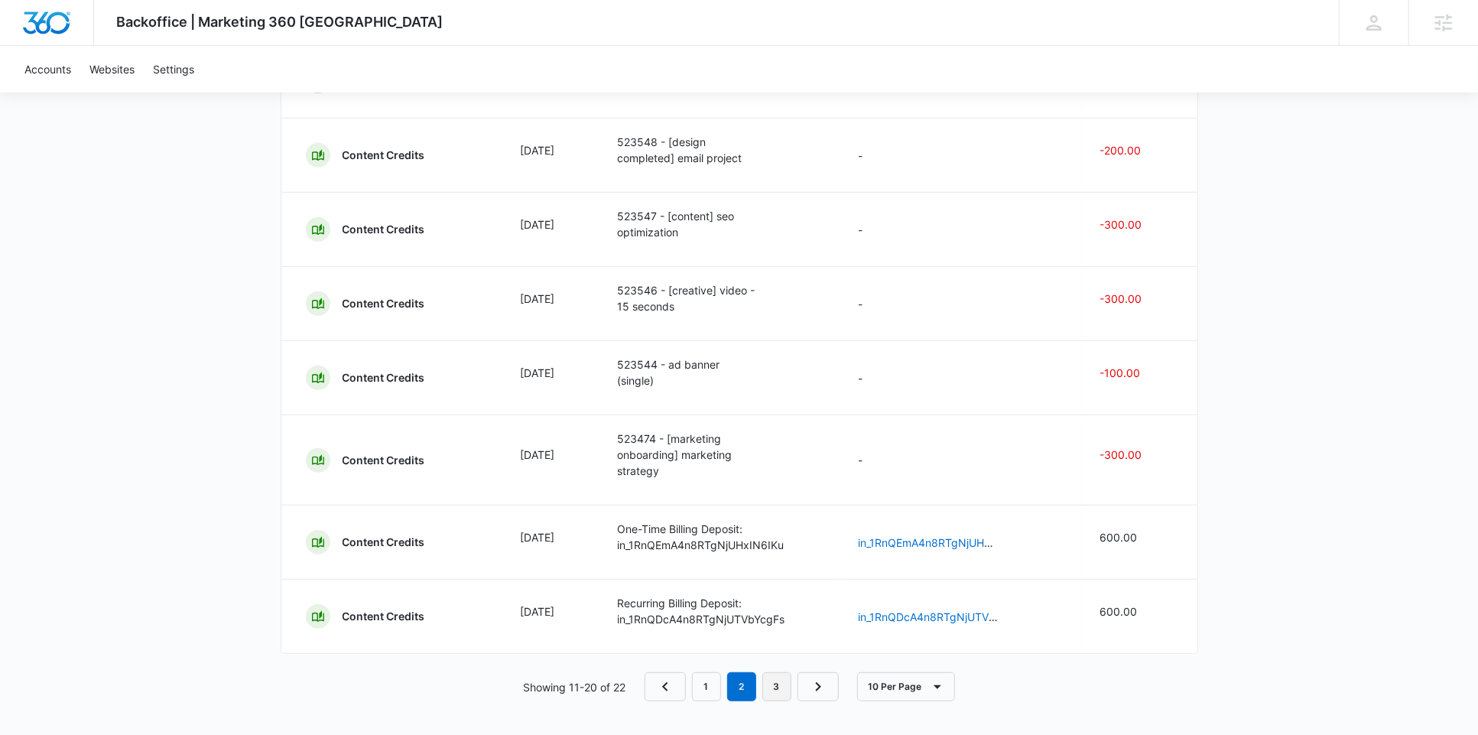
click at [779, 688] on link "3" at bounding box center [777, 686] width 29 height 29
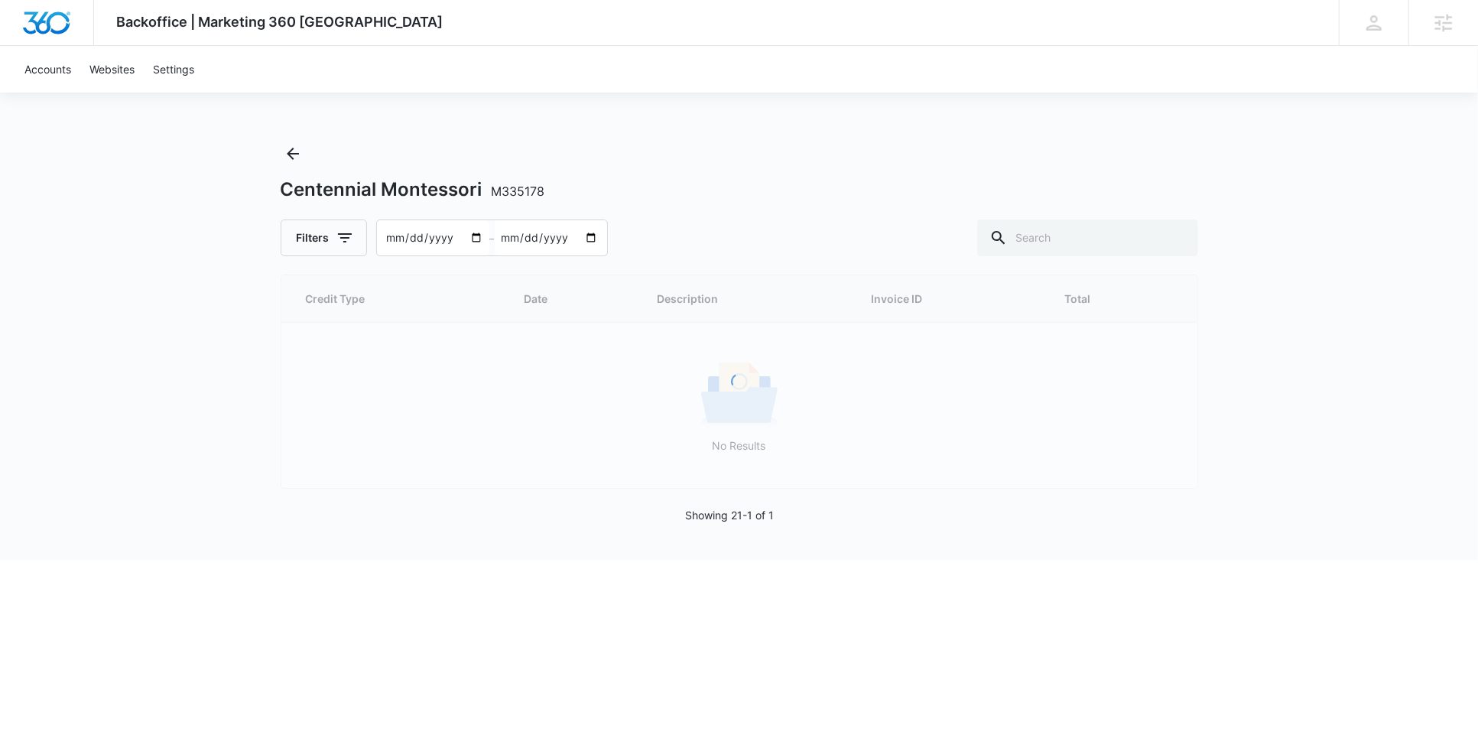
scroll to position [0, 0]
